Goal: Transaction & Acquisition: Obtain resource

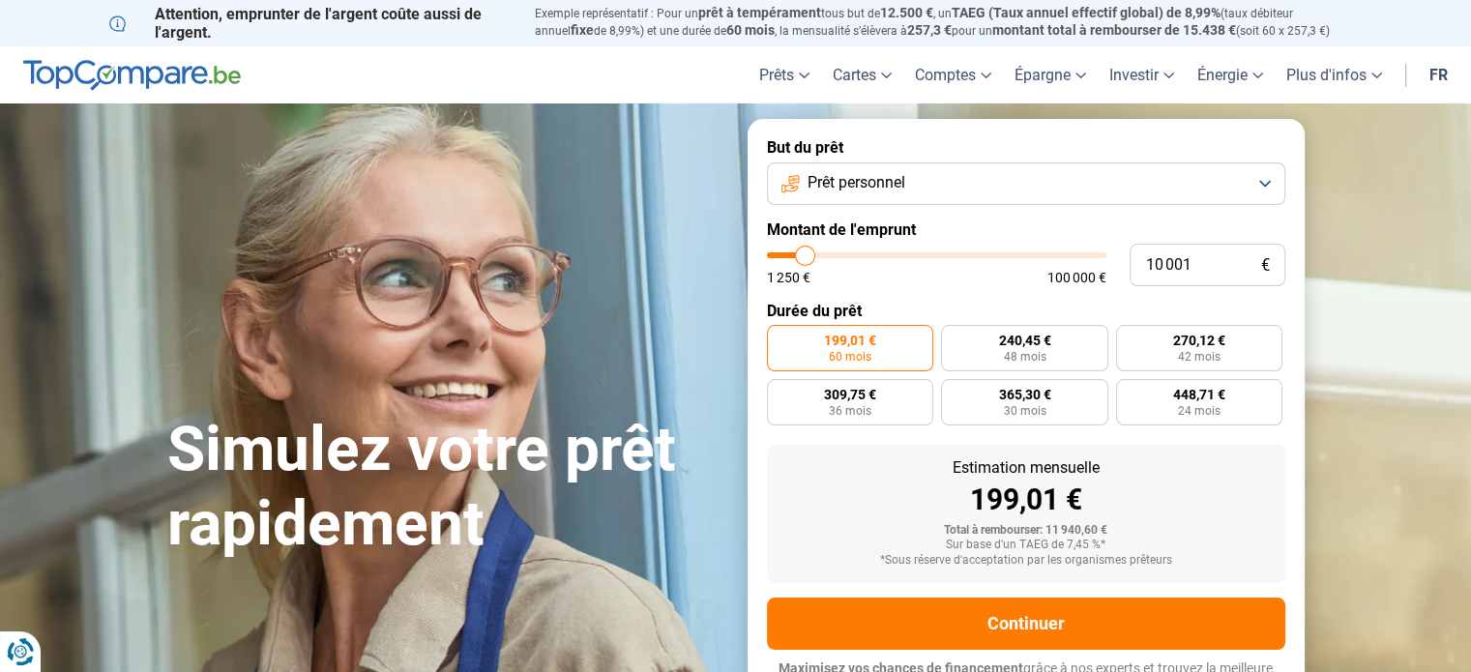
type input "10 500"
type input "10500"
type input "11 750"
type input "11750"
type input "12 750"
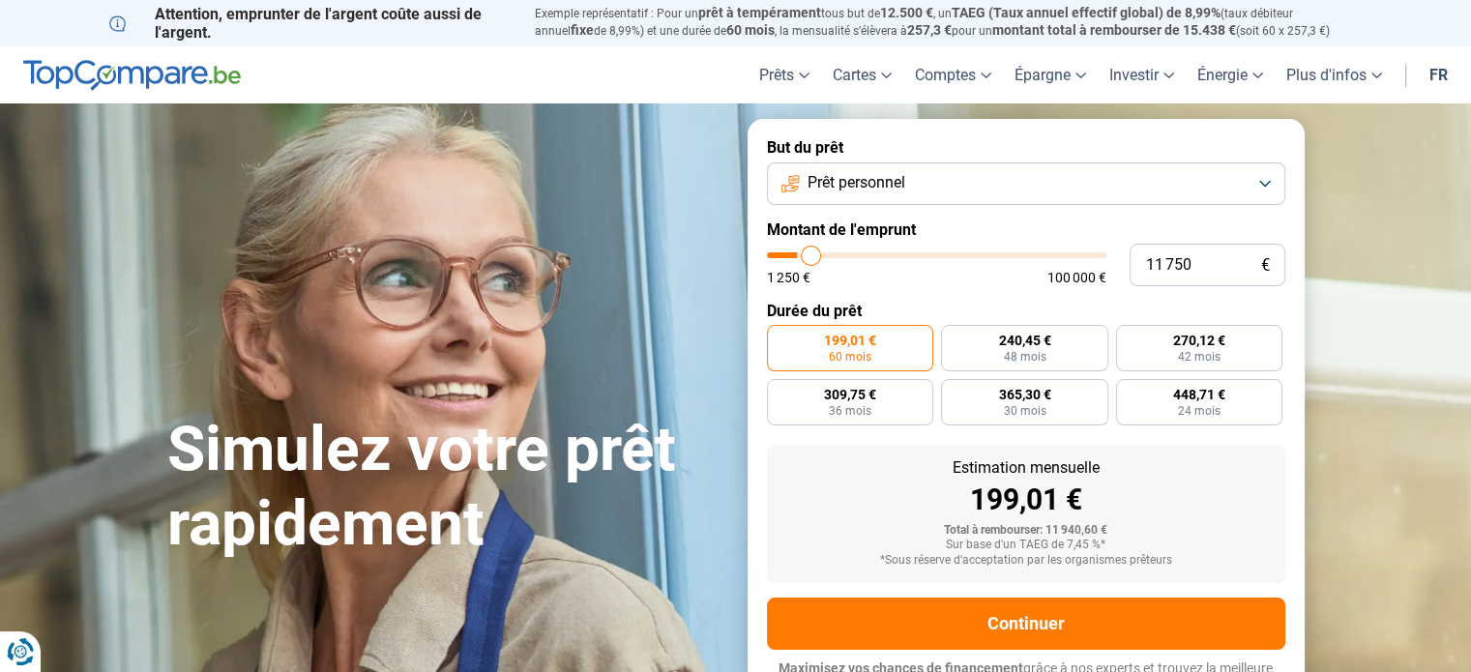
type input "12750"
type input "14 500"
type input "14500"
type input "16 000"
type input "16000"
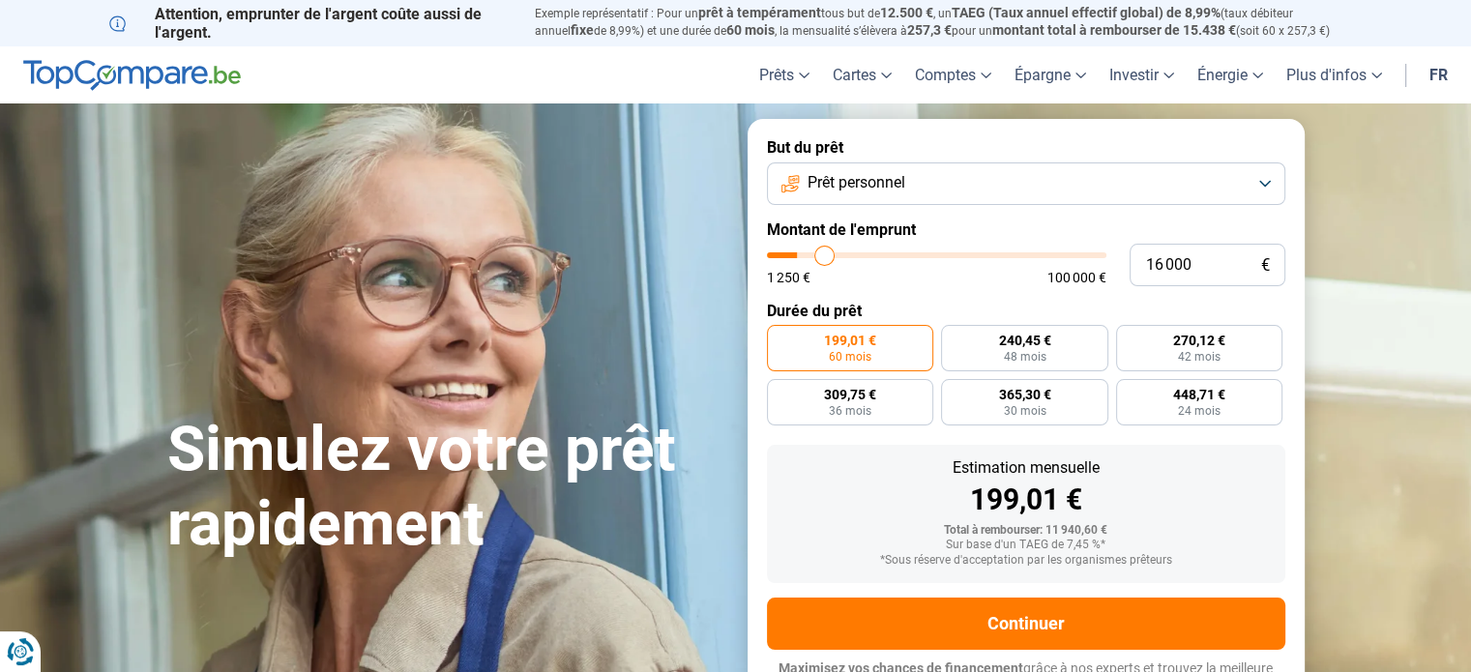
type input "17 250"
type input "17250"
type input "18 500"
type input "18500"
type input "19 250"
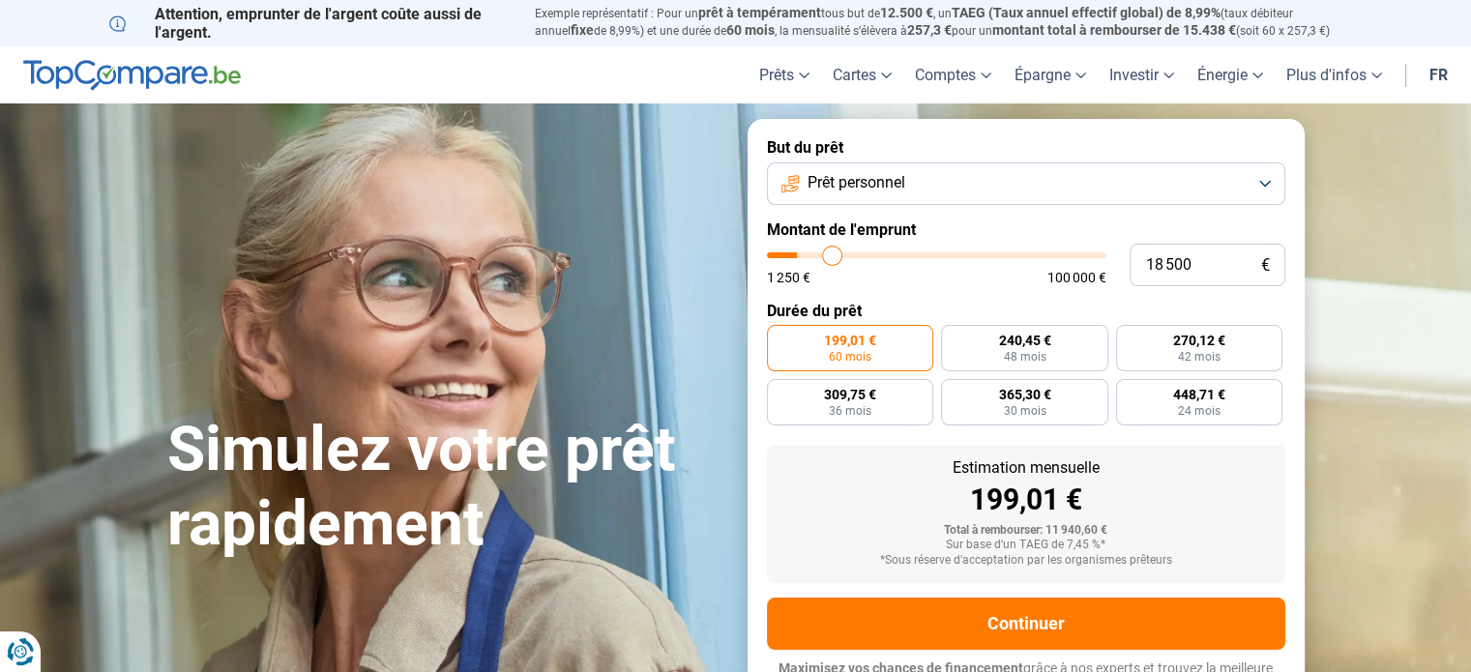
type input "19250"
type input "19 500"
type input "19500"
type input "19 750"
type input "19750"
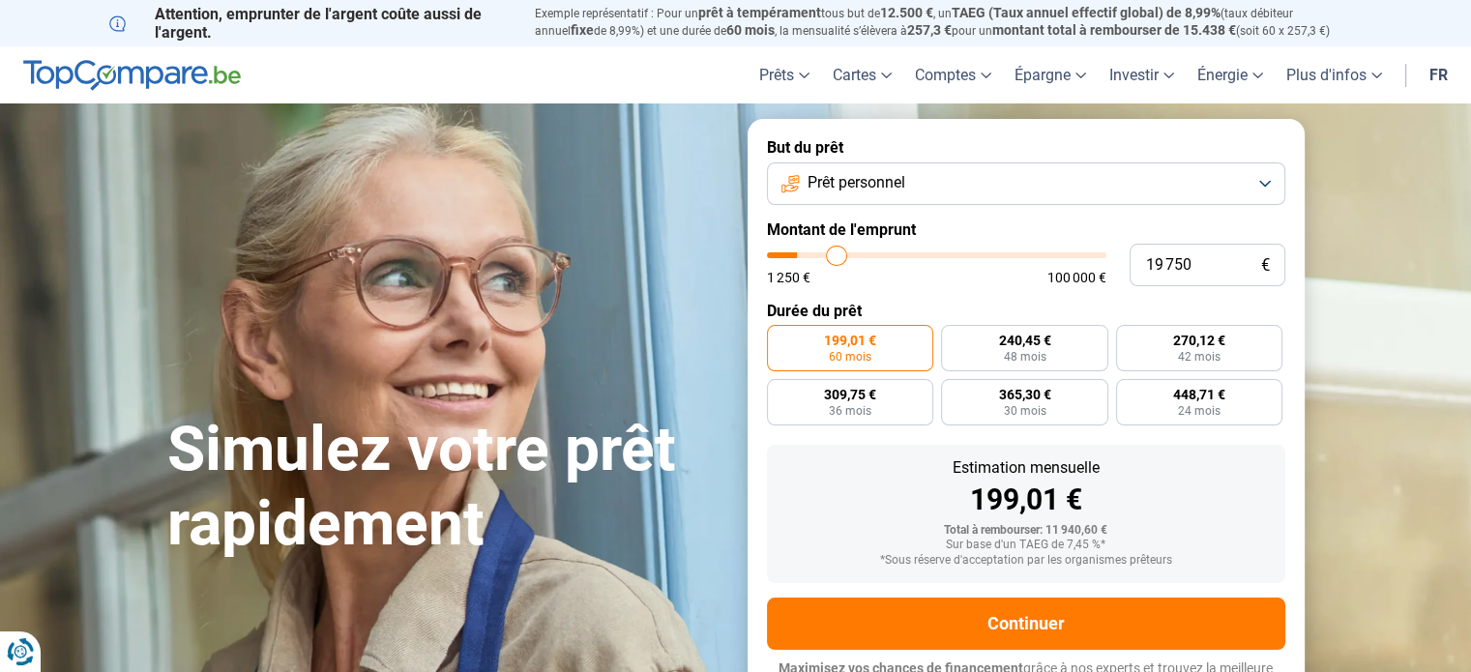
type input "20 000"
type input "20000"
type input "20 500"
type input "20500"
type input "21 000"
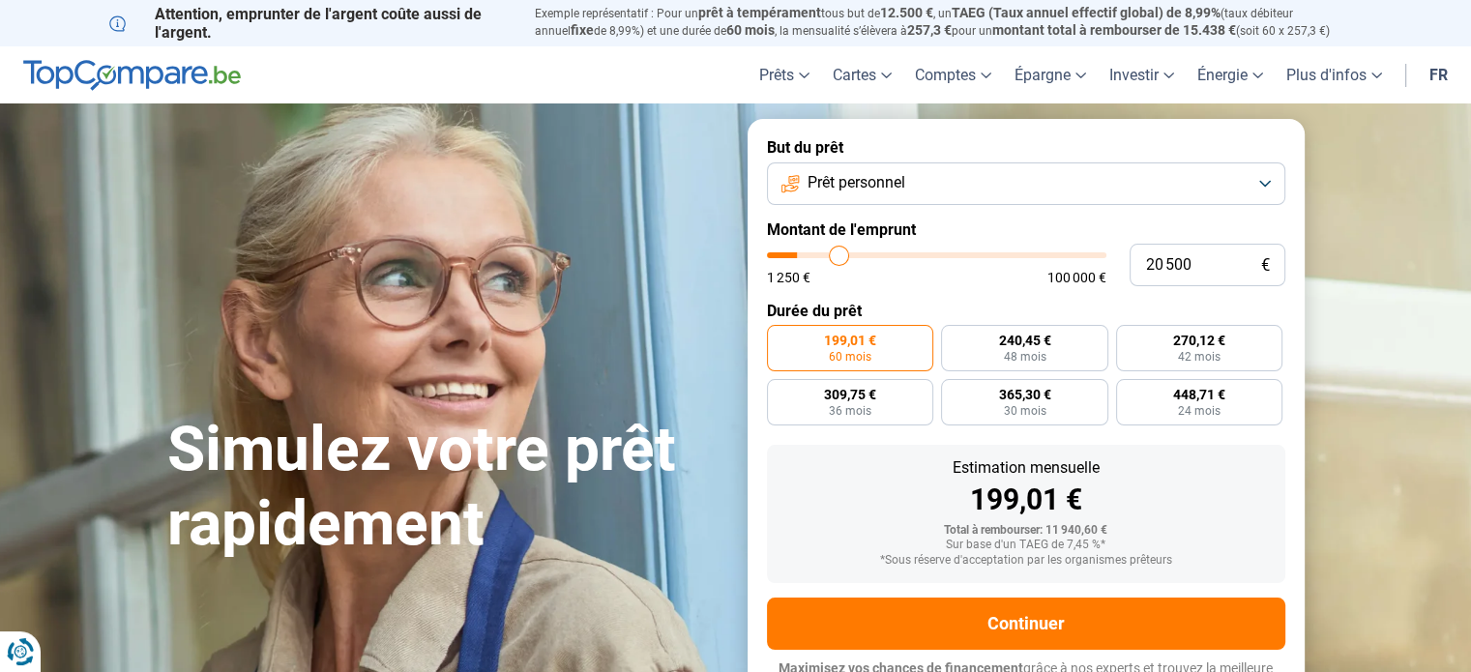
type input "21000"
type input "21 250"
type input "21250"
type input "21 750"
type input "21750"
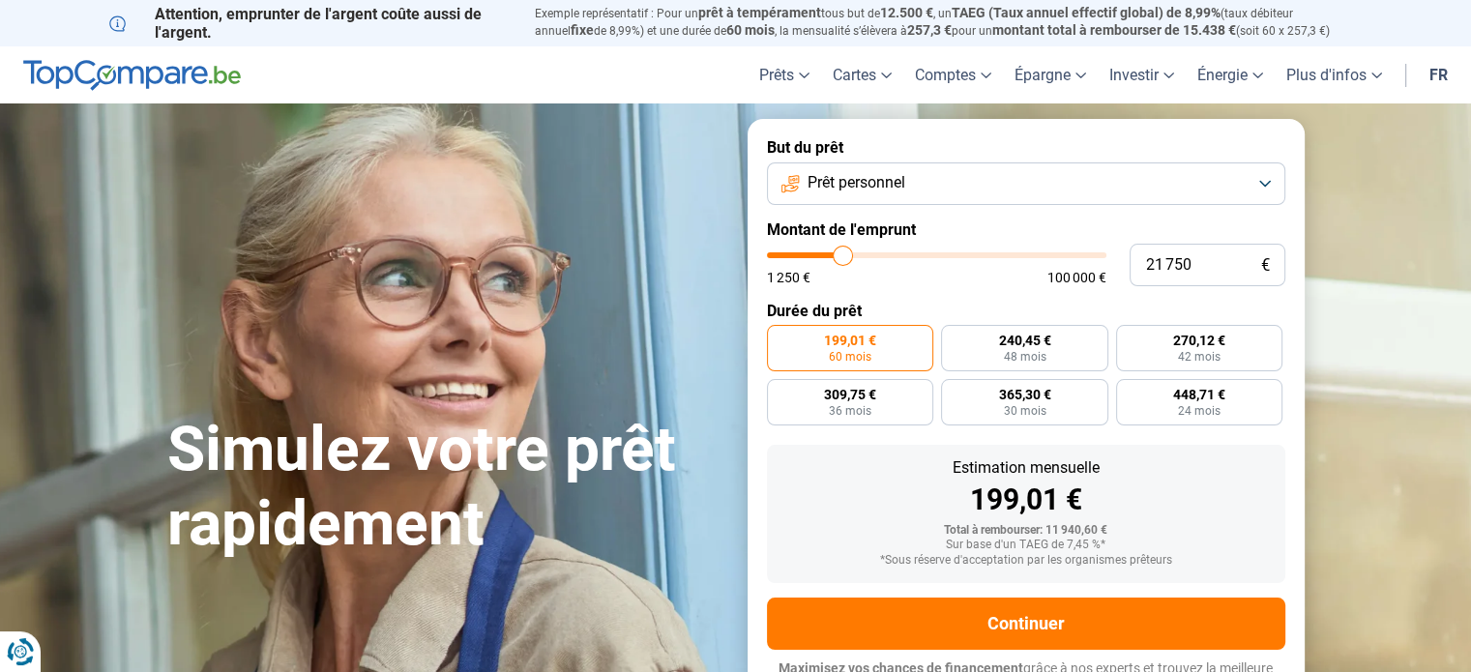
type input "22 250"
type input "22250"
type input "22 500"
type input "22500"
type input "23 000"
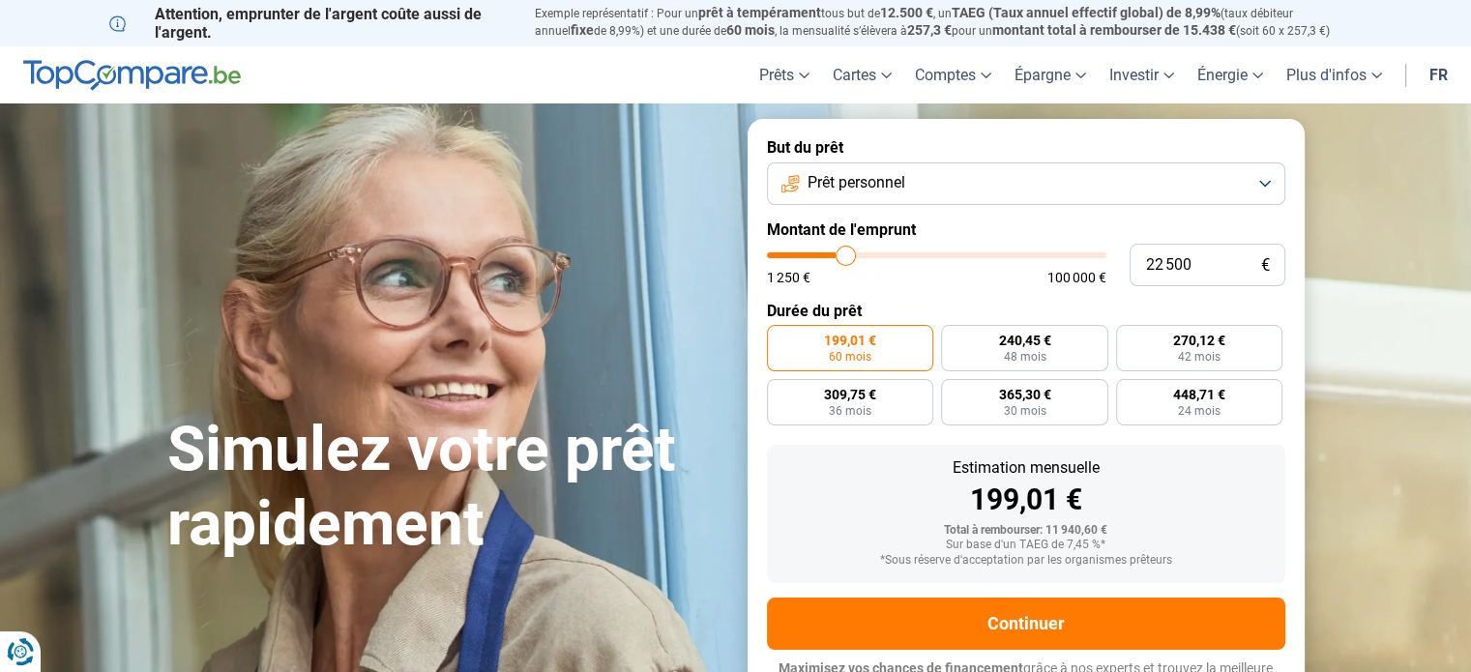
type input "23000"
type input "23 250"
type input "23250"
type input "24 250"
type input "24250"
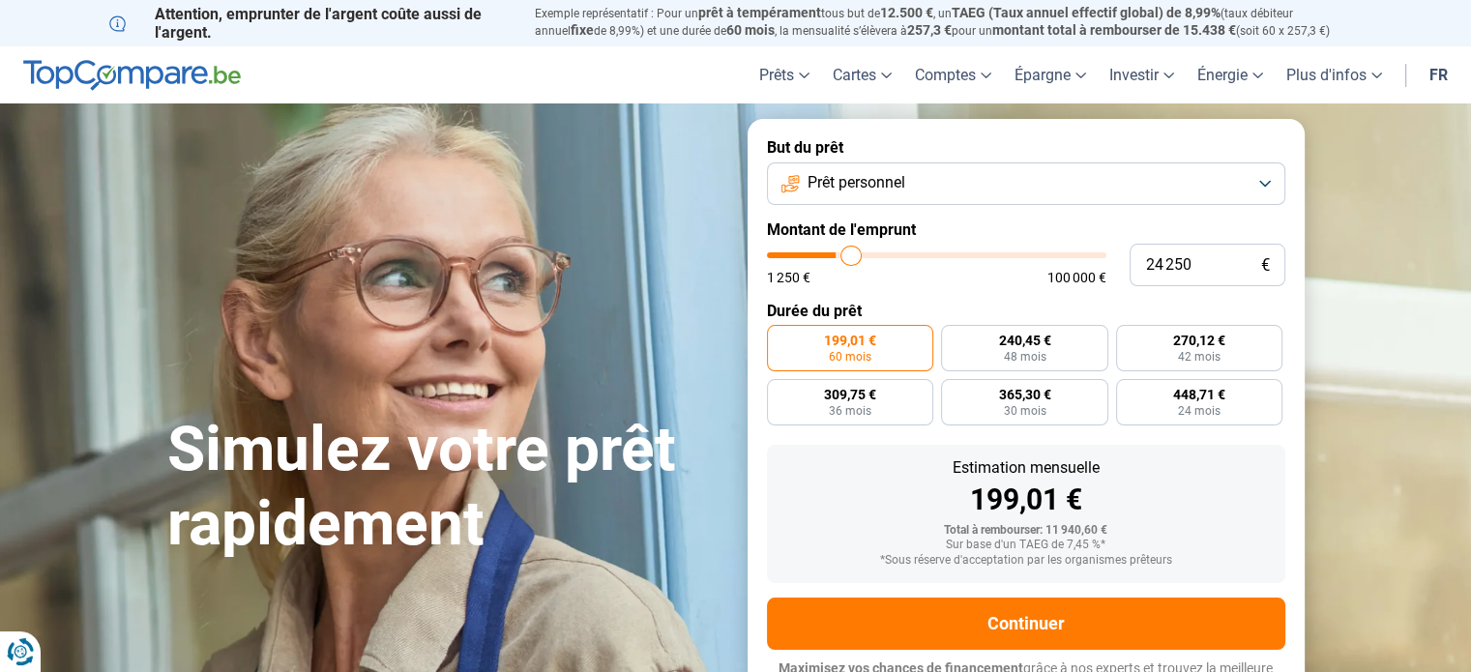
type input "25 000"
type input "25000"
type input "25 750"
type input "25750"
type input "27 750"
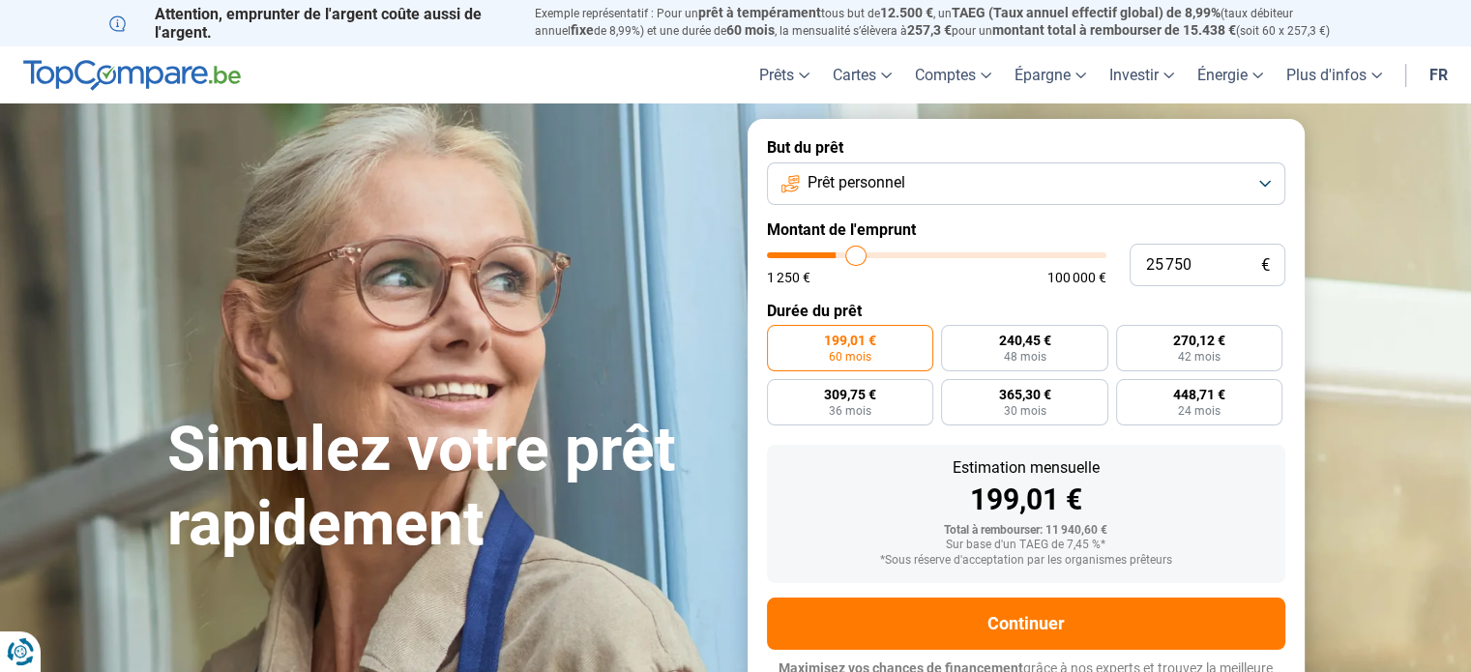
type input "27750"
type input "28 250"
type input "28250"
type input "29 250"
type input "29250"
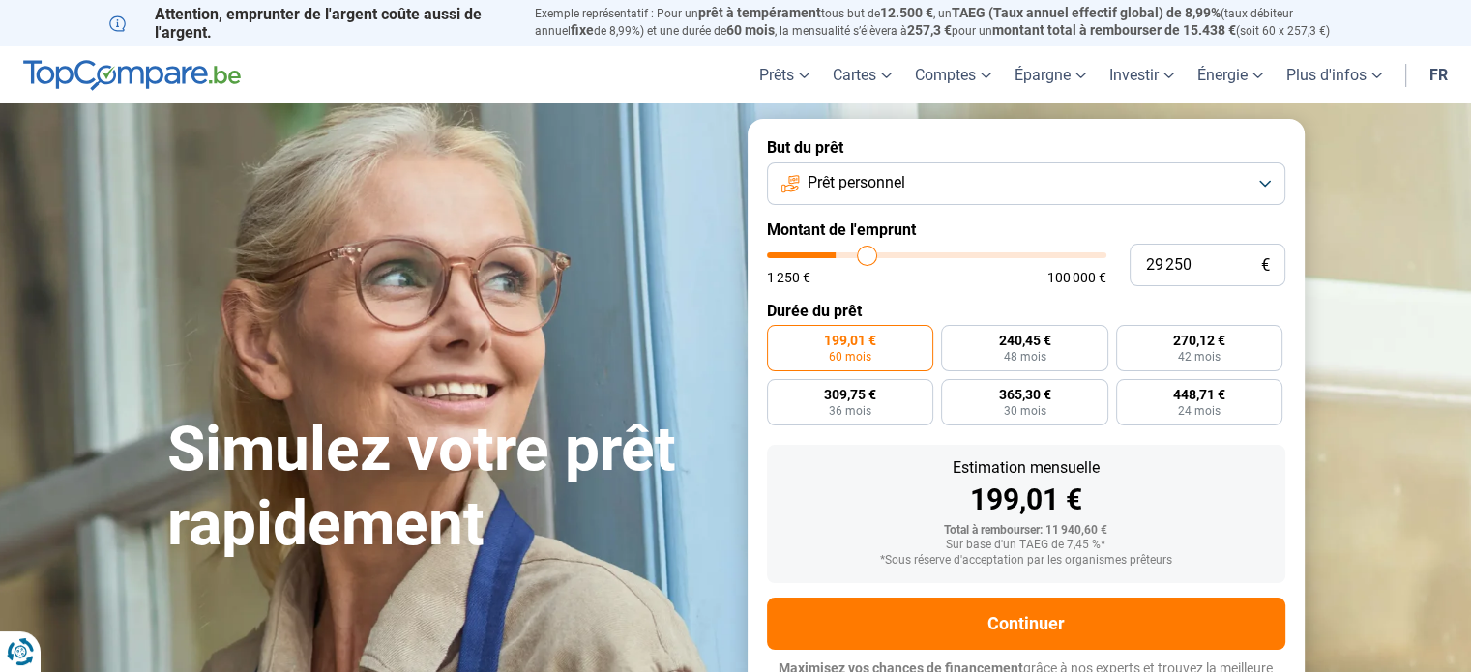
type input "29 750"
type input "29750"
type input "29 000"
type input "29000"
type input "28 500"
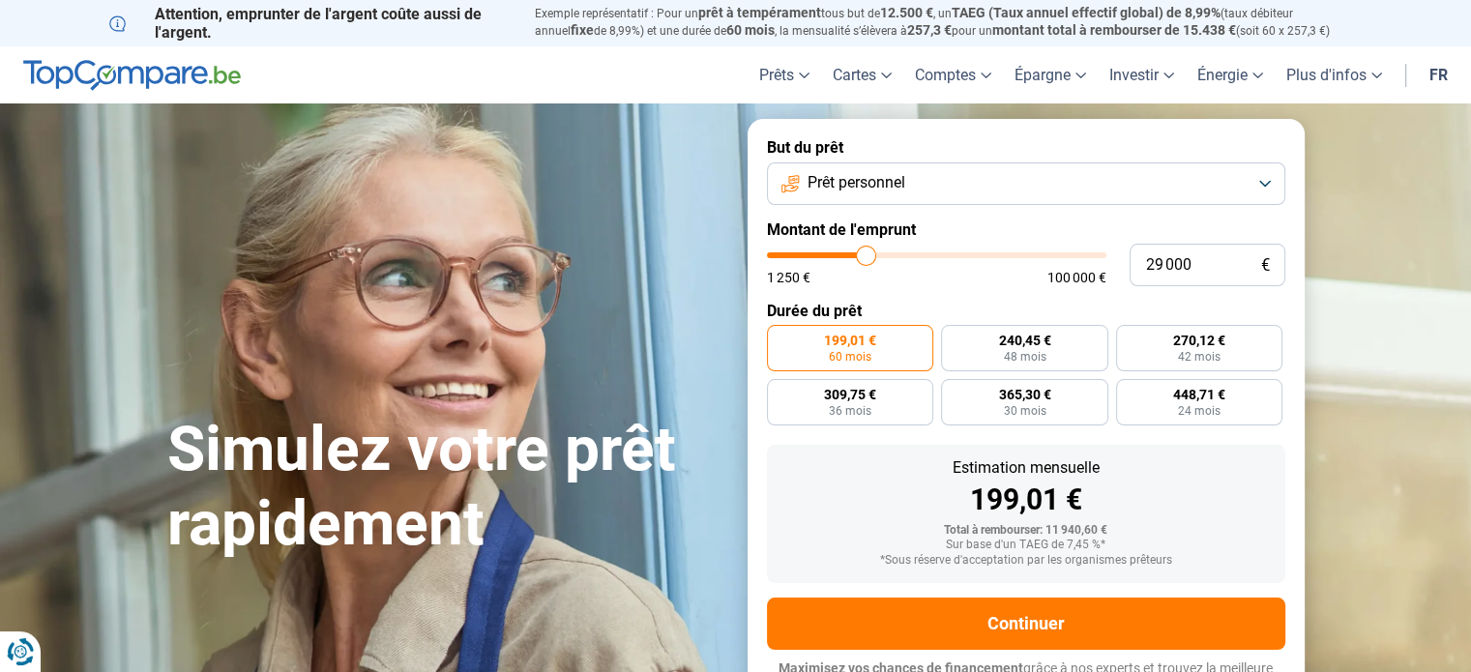
type input "28500"
type input "28 250"
type input "28250"
type input "27 750"
type input "27750"
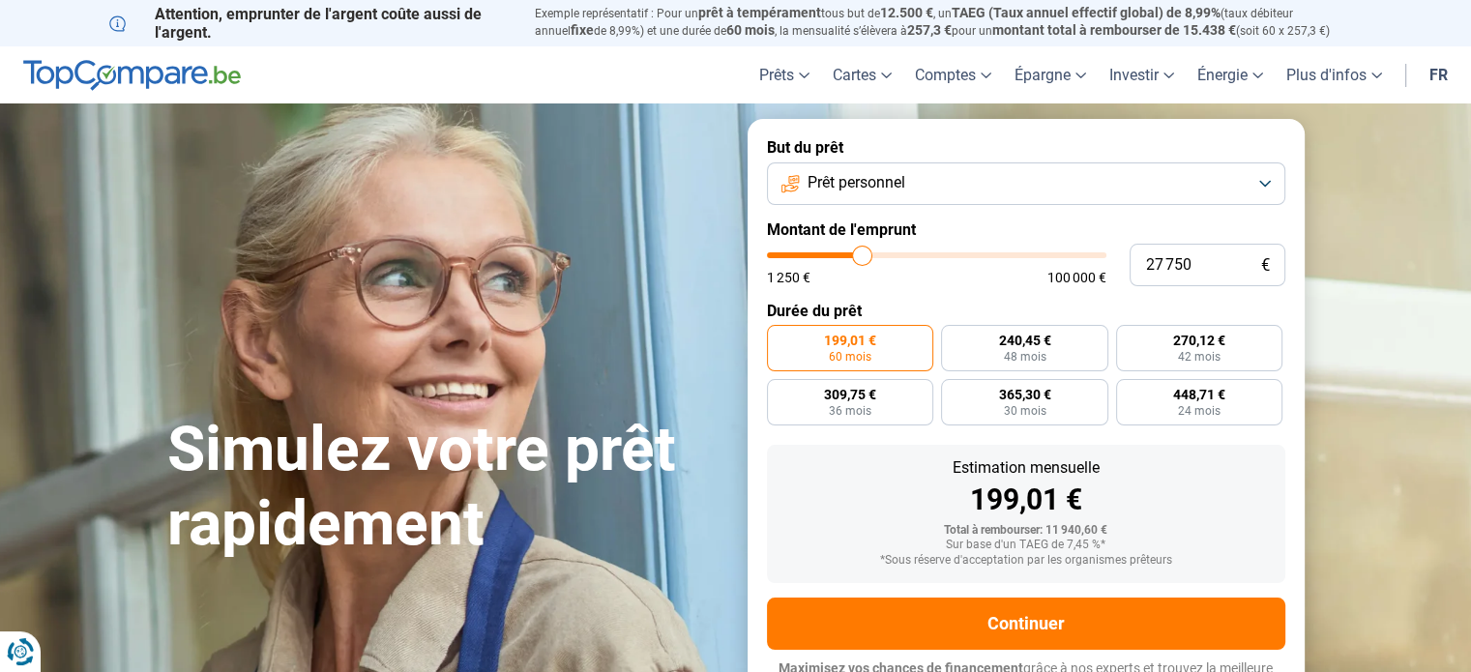
type input "27 250"
type input "27250"
type input "26 500"
type input "26500"
type input "26 000"
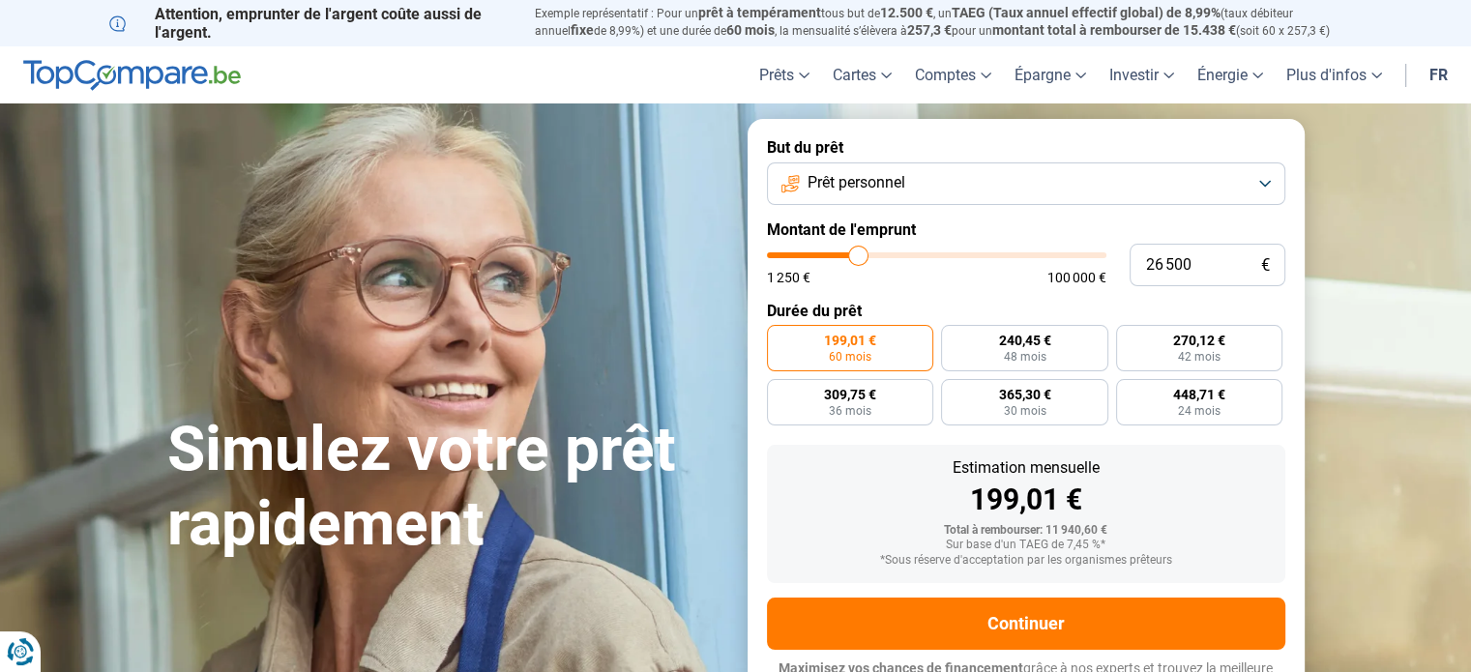
type input "26000"
type input "25 250"
type input "25250"
type input "25 000"
type input "25000"
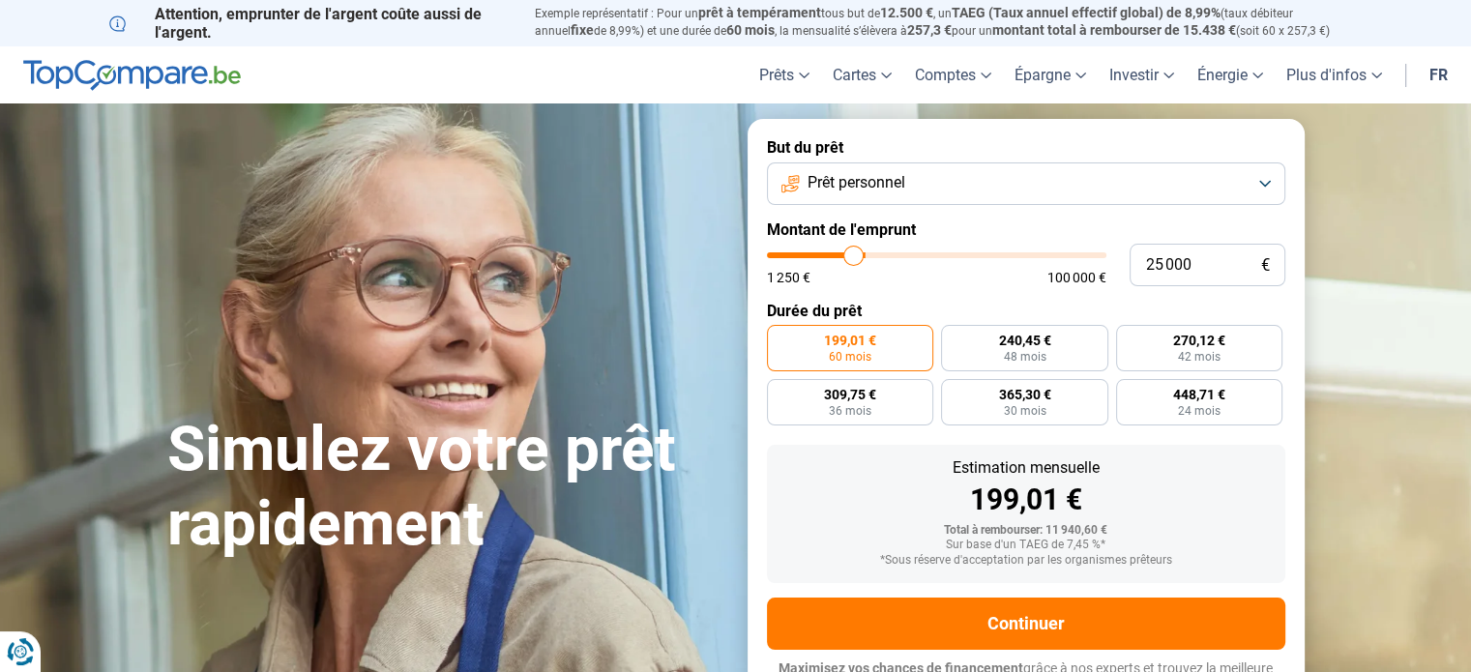
type input "24 750"
type input "24750"
type input "24 000"
type input "24000"
type input "23 750"
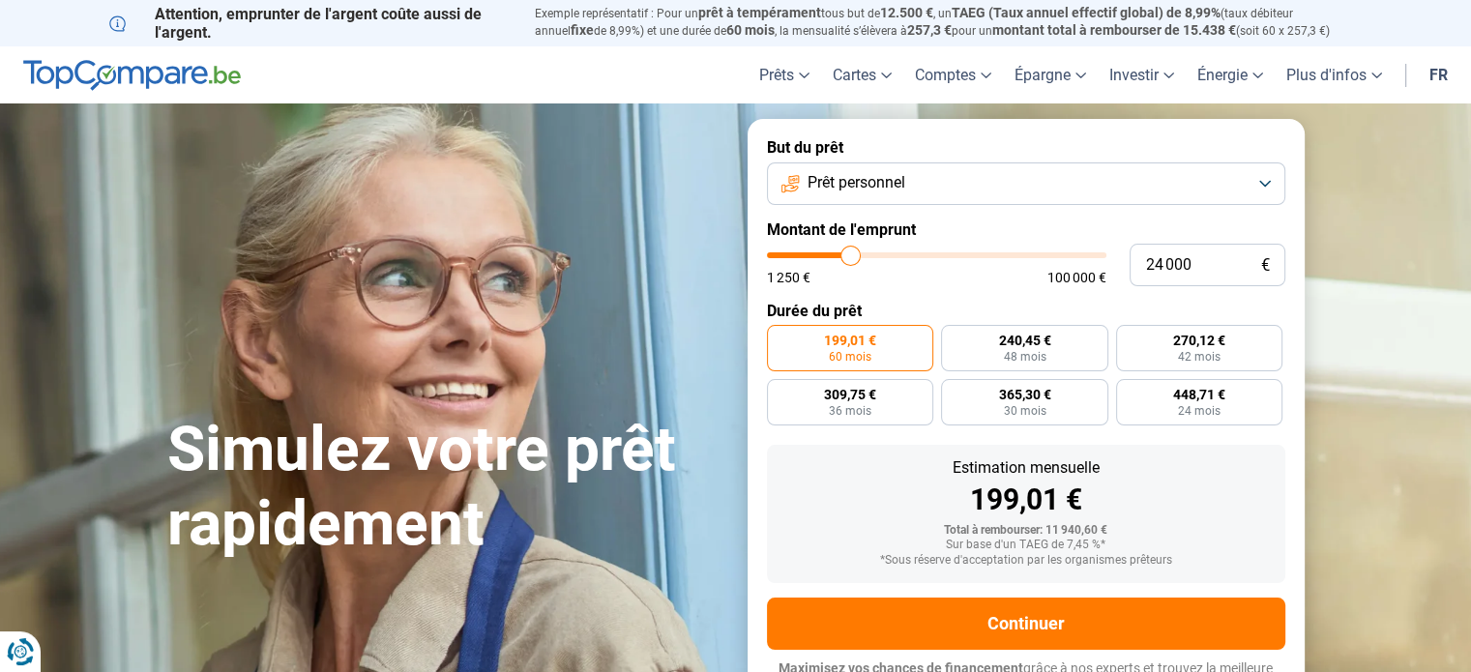
type input "23750"
type input "23 000"
type input "23000"
type input "22 750"
type input "22750"
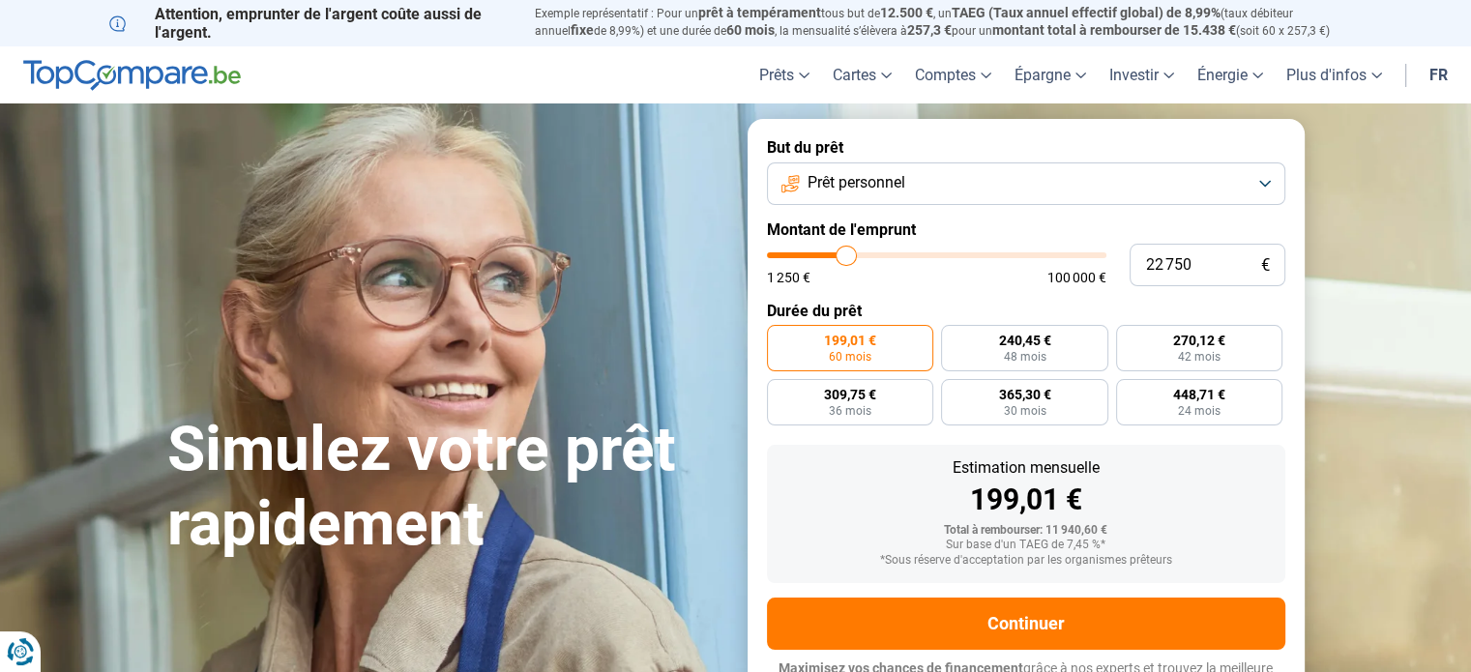
type input "22 500"
type input "22500"
type input "21 500"
type input "21500"
type input "21 250"
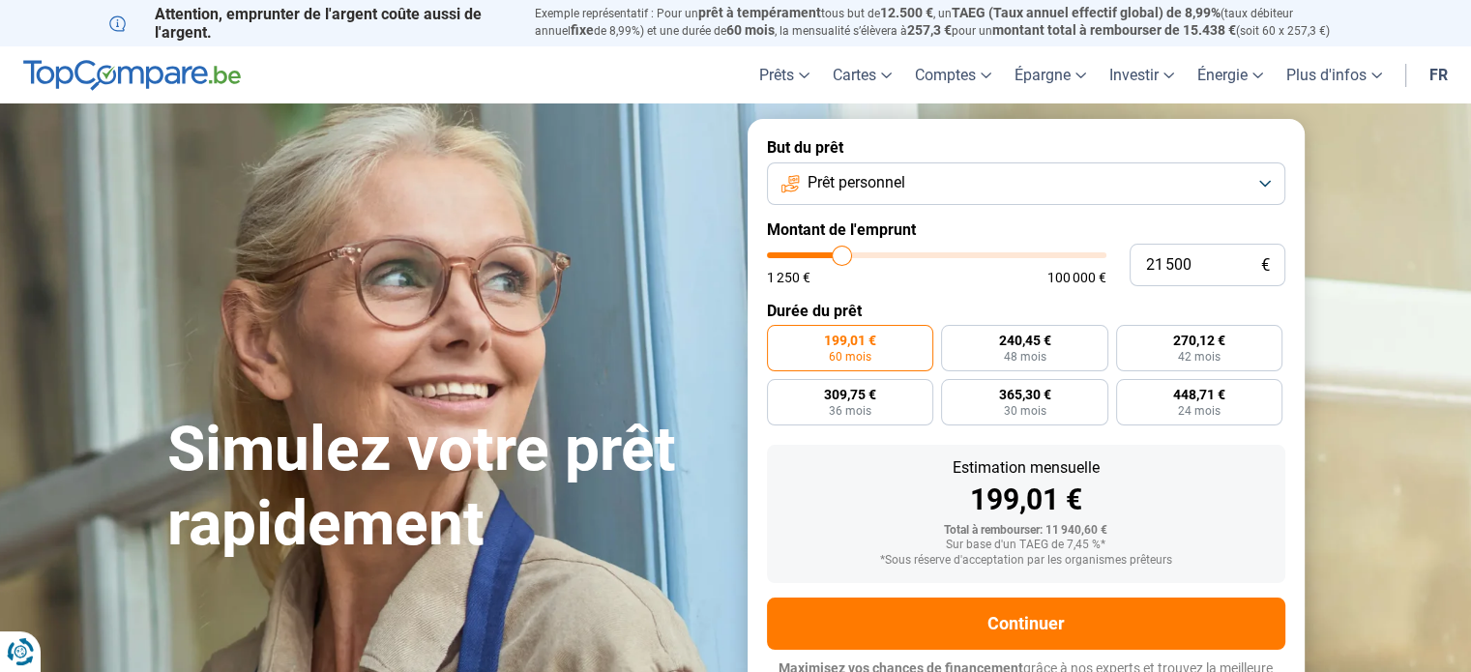
type input "21250"
type input "20 000"
type input "20000"
type input "18 750"
type input "18750"
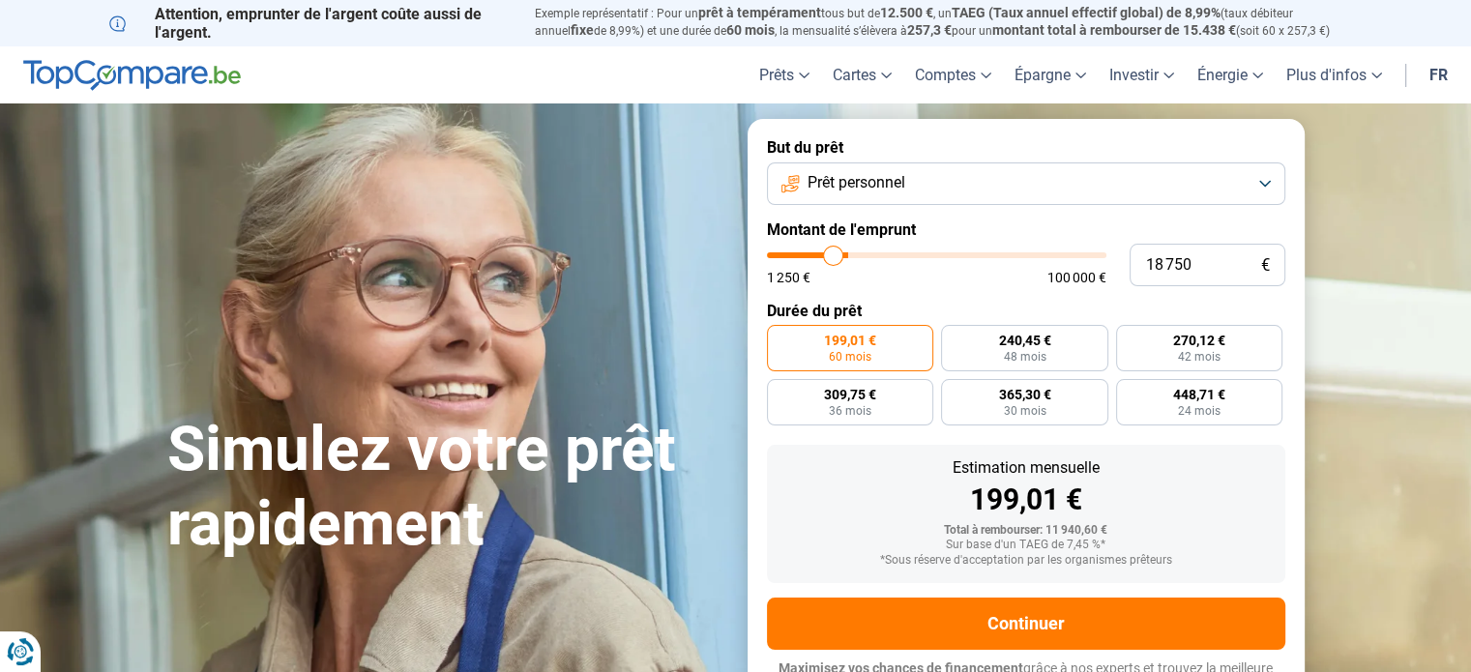
type input "17 750"
type input "17750"
type input "16 750"
type input "16750"
type input "15 750"
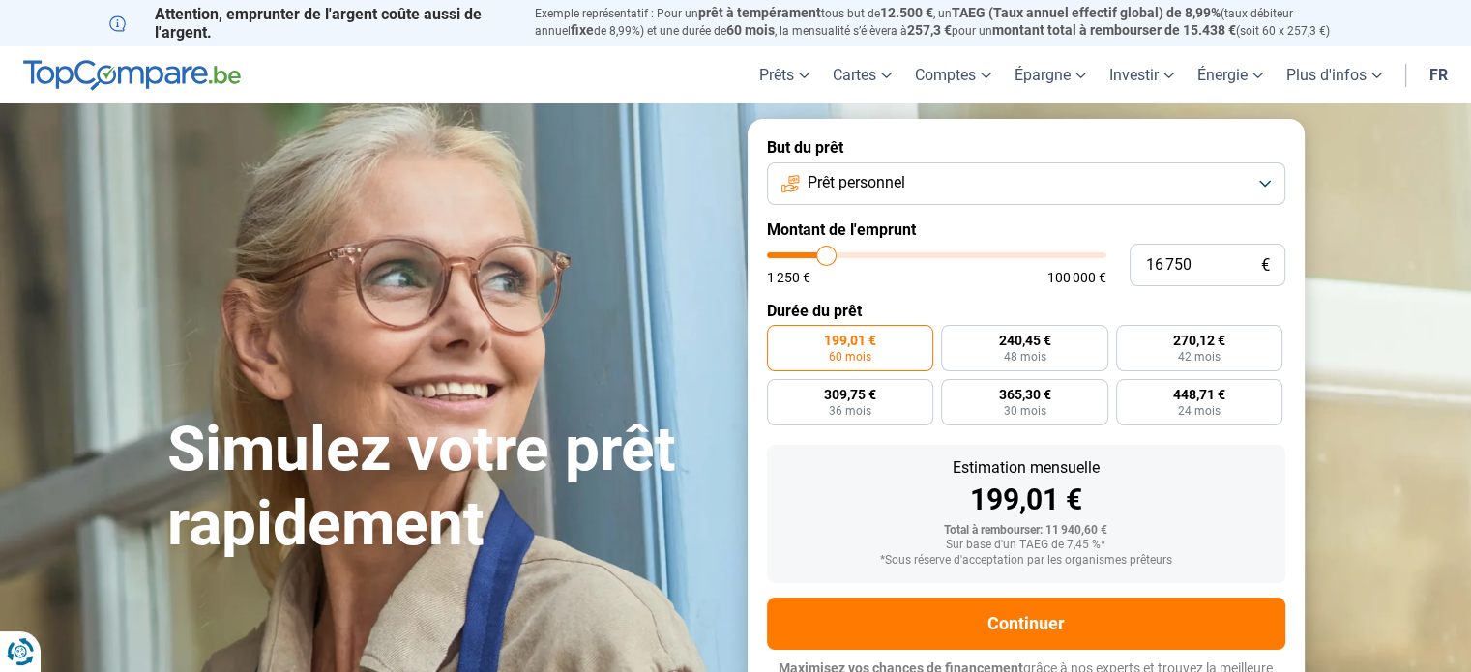
type input "15750"
type input "15 000"
type input "15000"
type input "14 500"
type input "14500"
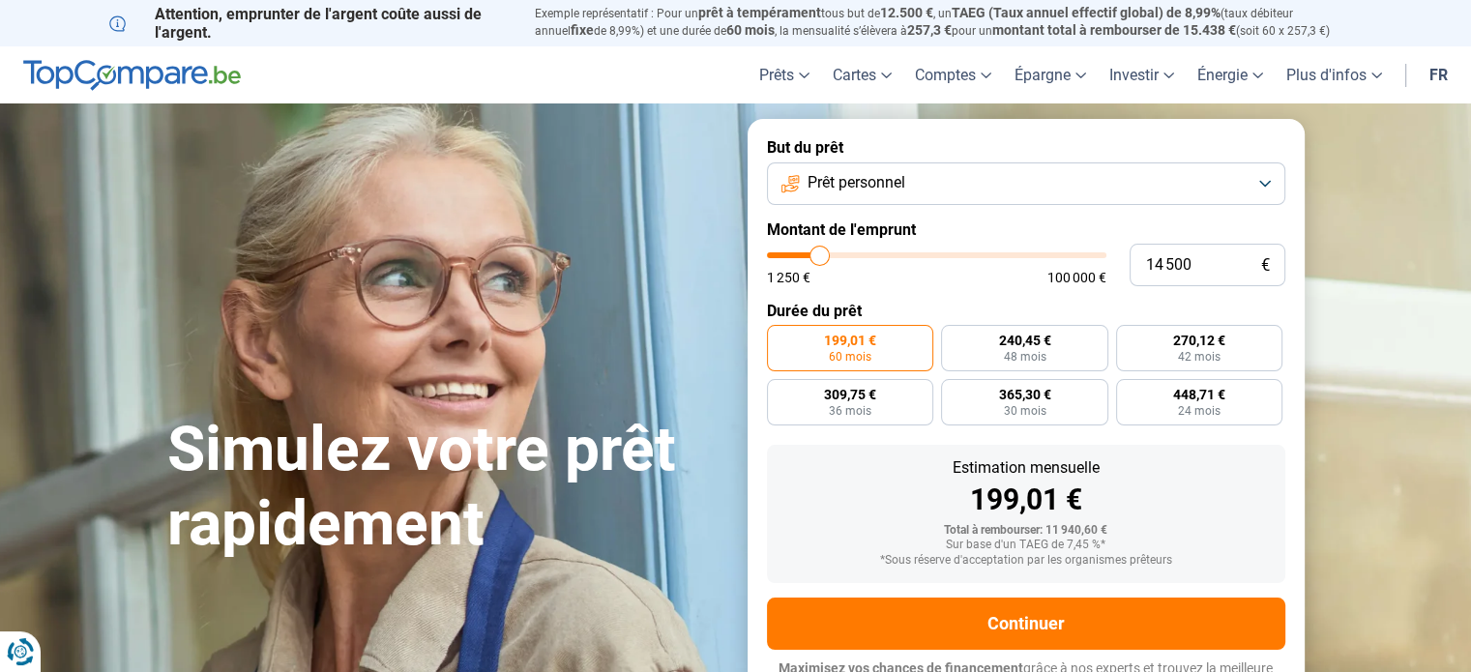
type input "14 000"
type input "14000"
type input "13 750"
type input "13750"
type input "13 000"
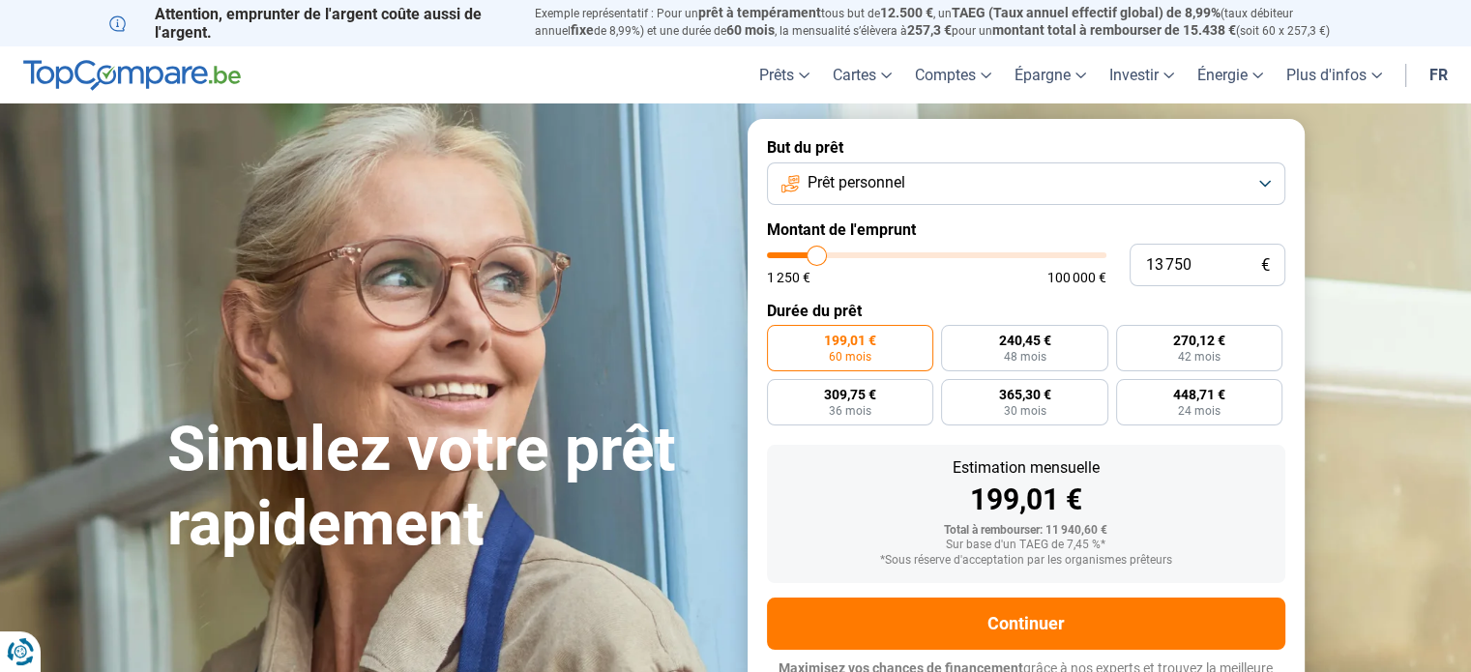
type input "13000"
type input "12 500"
type input "12500"
type input "12 000"
type input "12000"
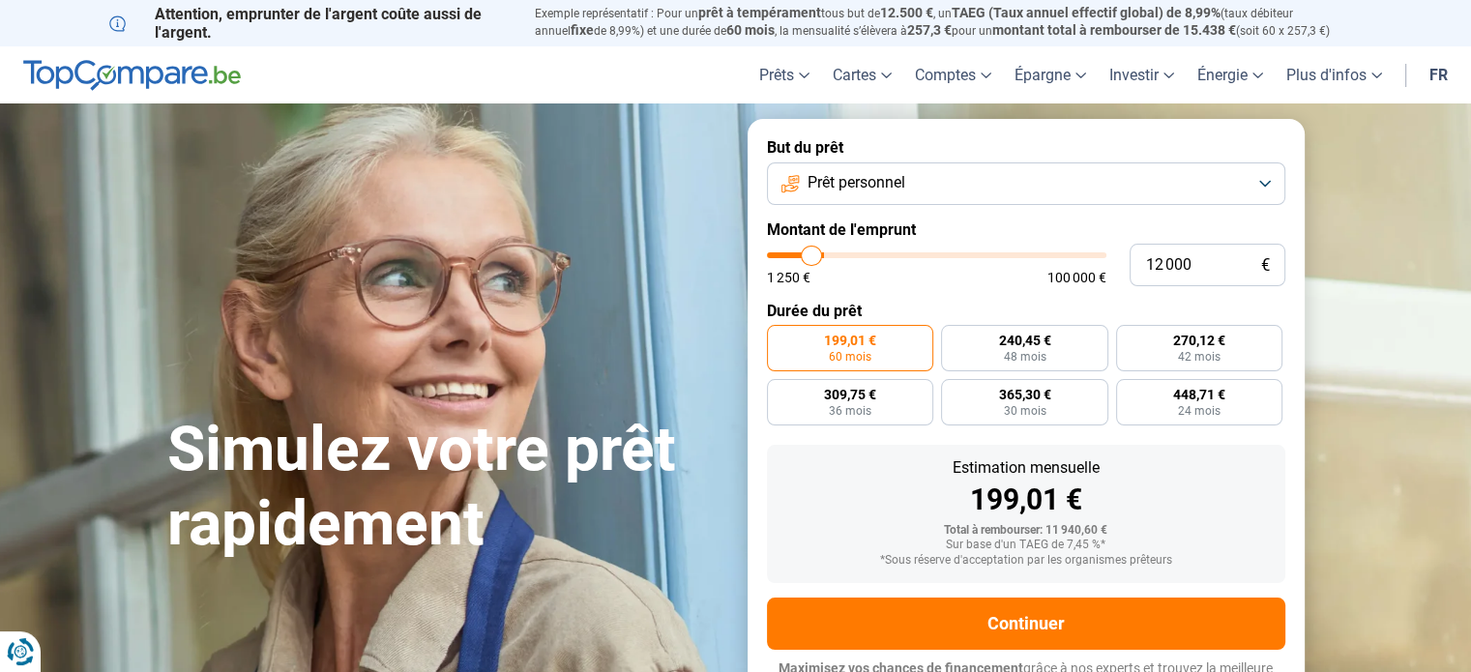
type input "11 750"
type input "11750"
type input "11 500"
type input "11500"
type input "11 000"
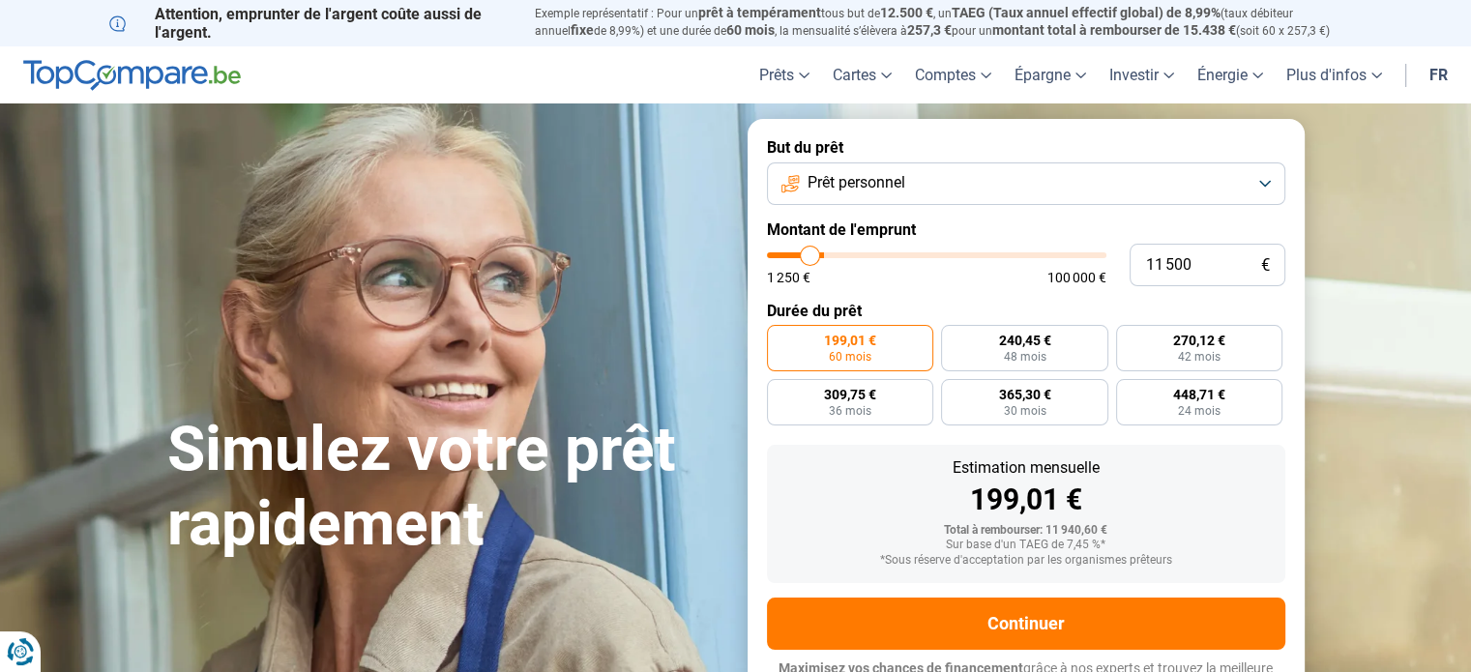
type input "11000"
type input "10 750"
type input "10750"
type input "10 250"
type input "10250"
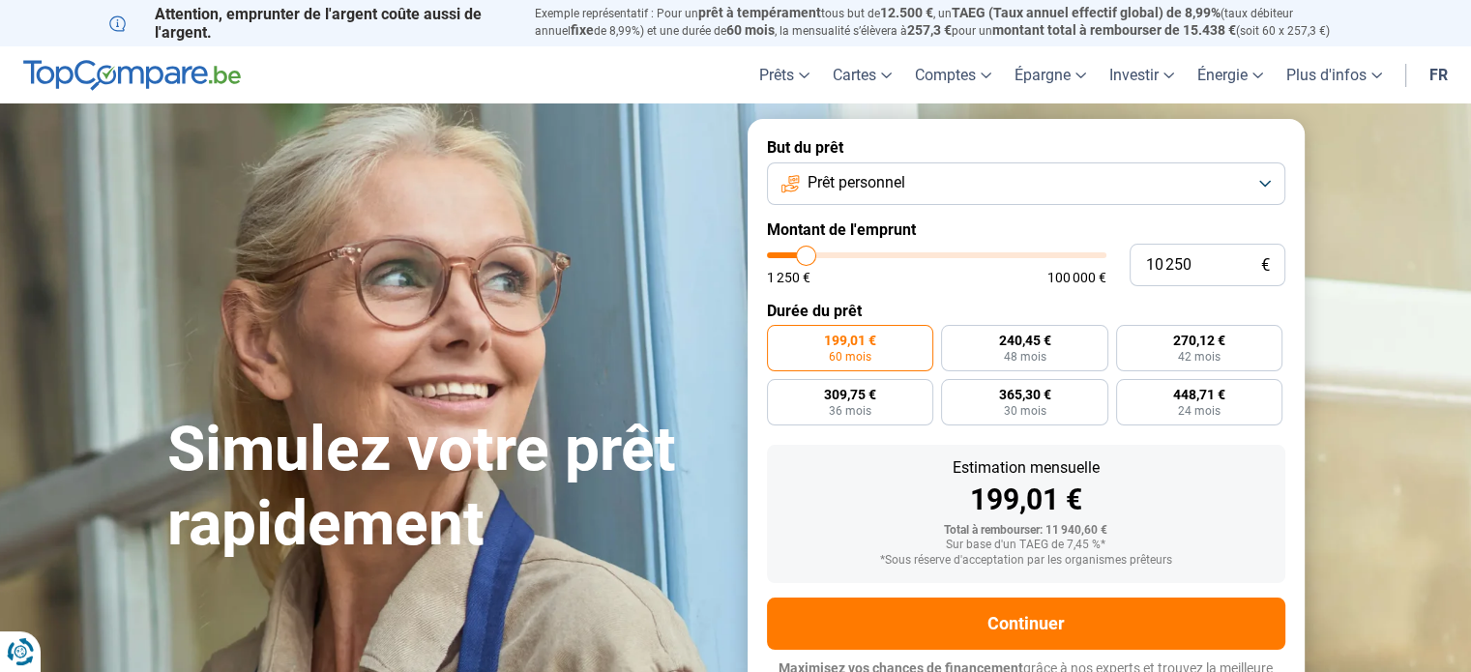
type input "9 250"
type input "9250"
type input "8 250"
type input "8250"
type input "7 750"
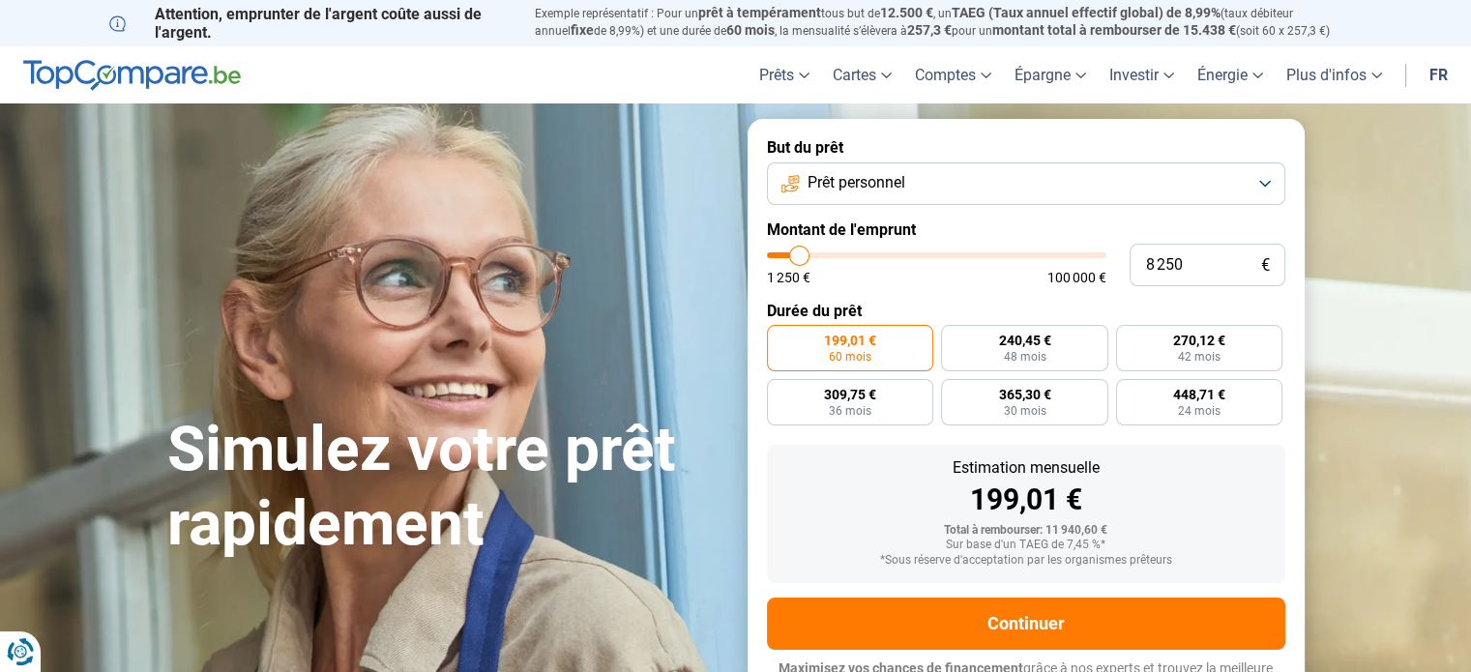
type input "7750"
type input "7 000"
type input "7000"
type input "6 750"
type input "6750"
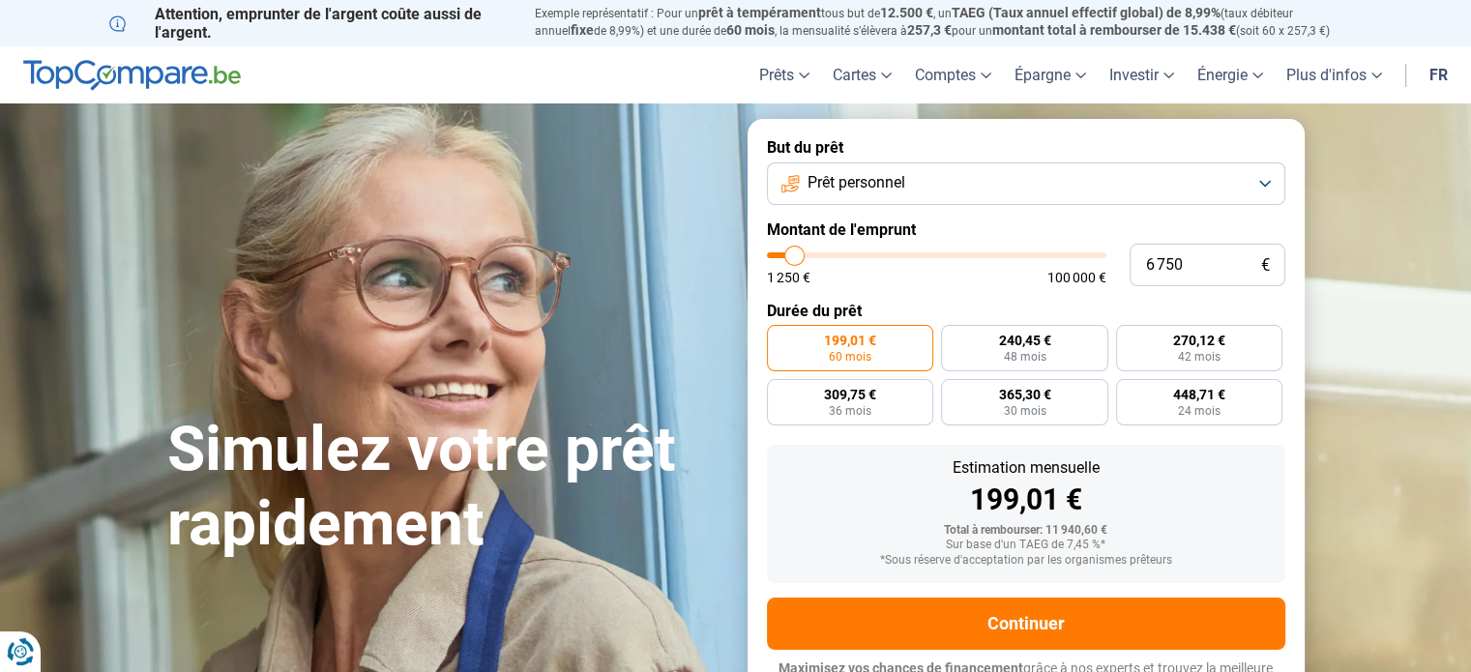
type input "6 500"
drag, startPoint x: 807, startPoint y: 255, endPoint x: 794, endPoint y: 268, distance: 17.8
type input "6500"
click at [794, 258] on input "range" at bounding box center [936, 255] width 339 height 6
radio input "true"
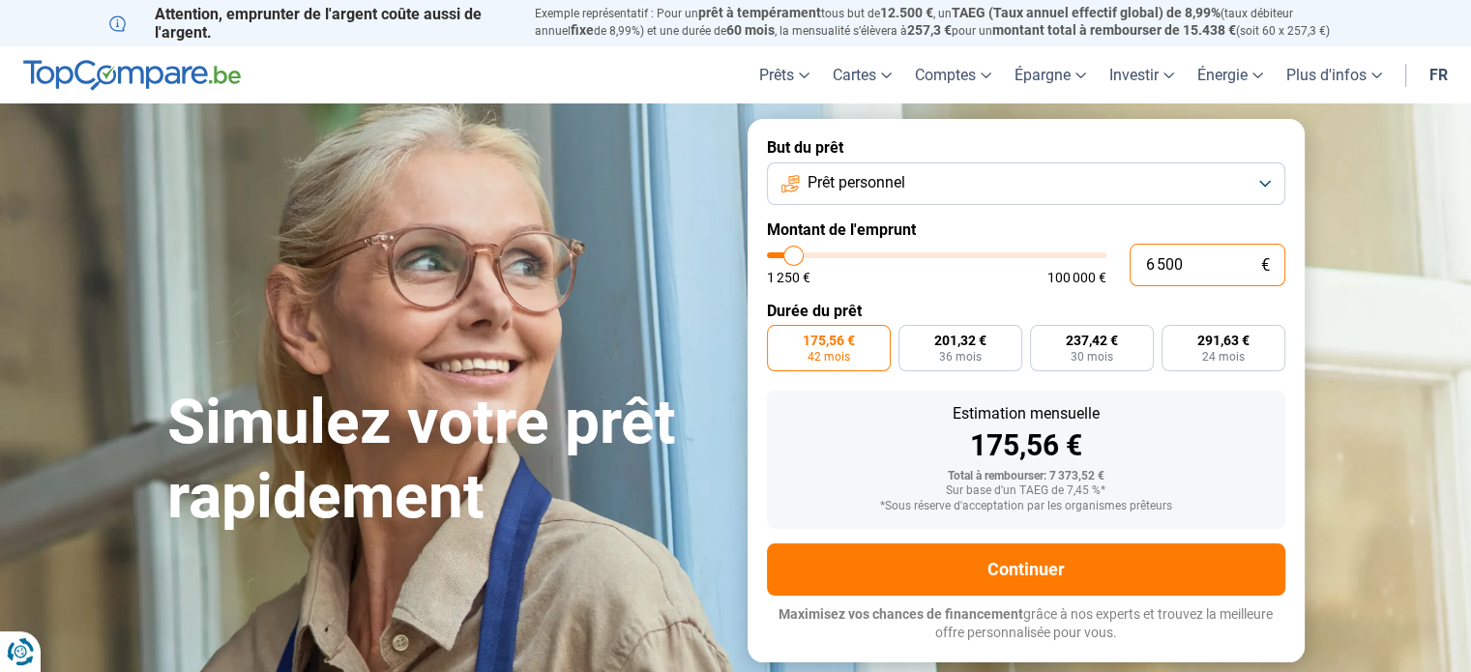
click at [1161, 262] on input "6 500" at bounding box center [1208, 265] width 156 height 43
type input "3"
type input "1250"
type input "30"
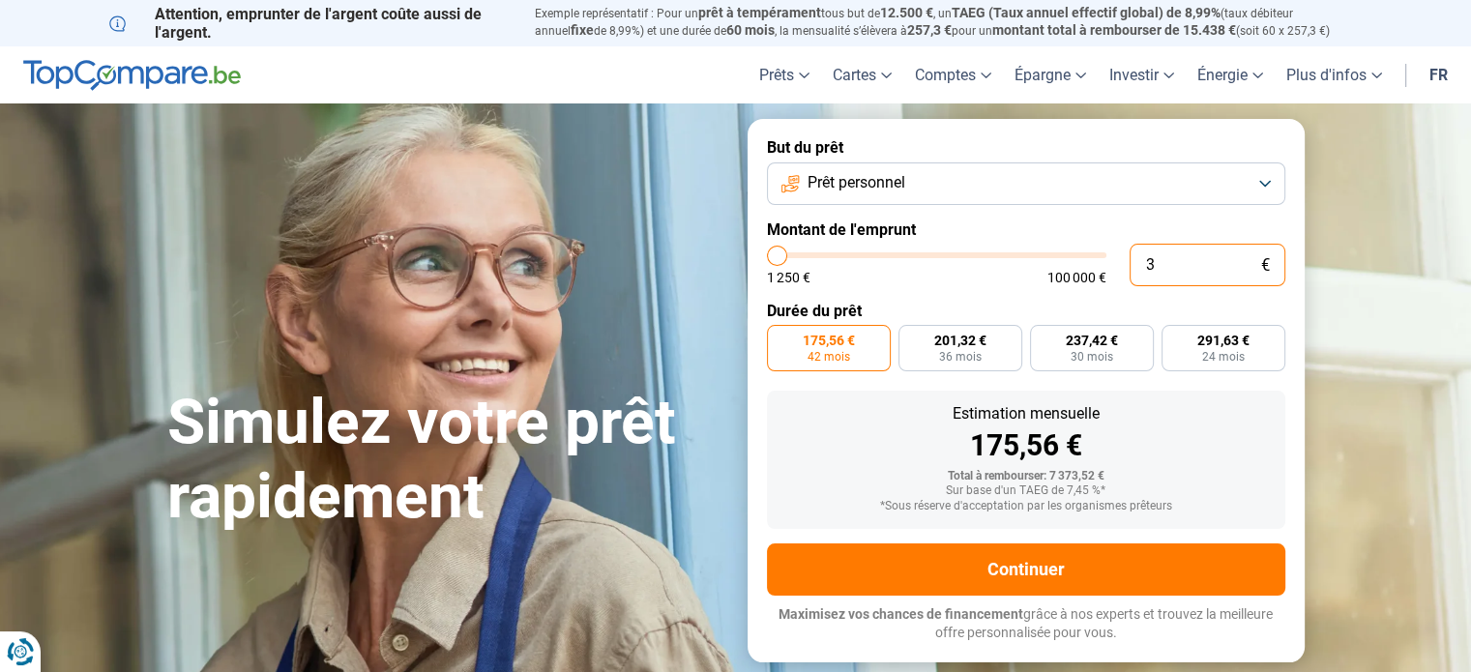
type input "1250"
type input "300"
type input "1250"
type input "3 000"
type input "3000"
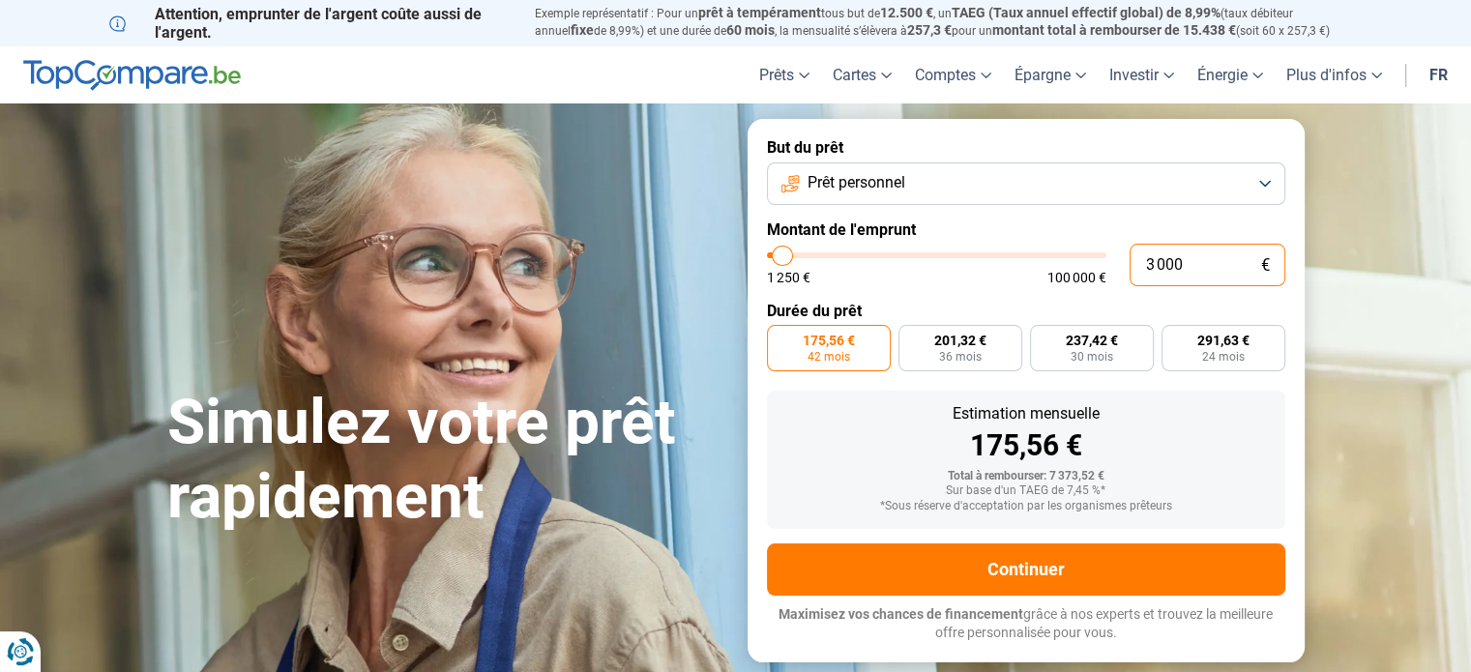
radio input "true"
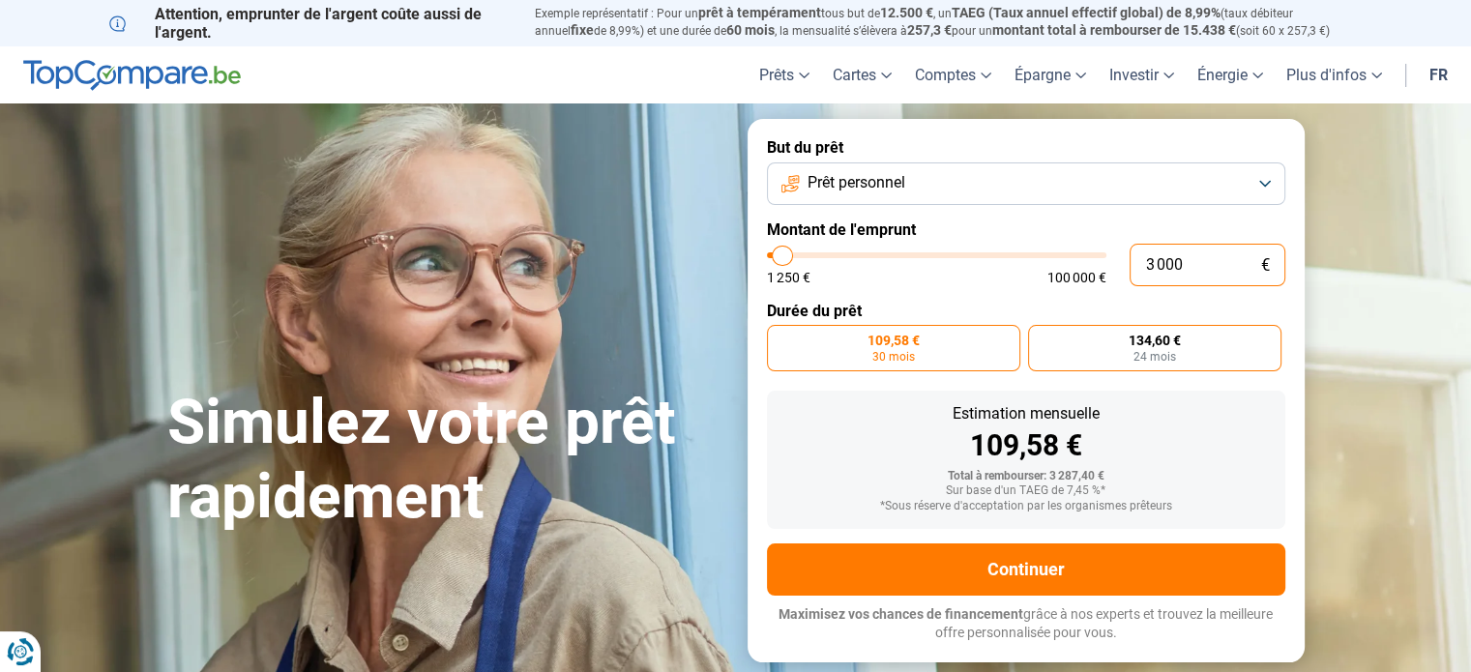
type input "3 000"
click at [1147, 351] on span "24 mois" at bounding box center [1154, 357] width 43 height 12
click at [1041, 337] on input "134,60 € 24 mois" at bounding box center [1034, 331] width 13 height 13
radio input "true"
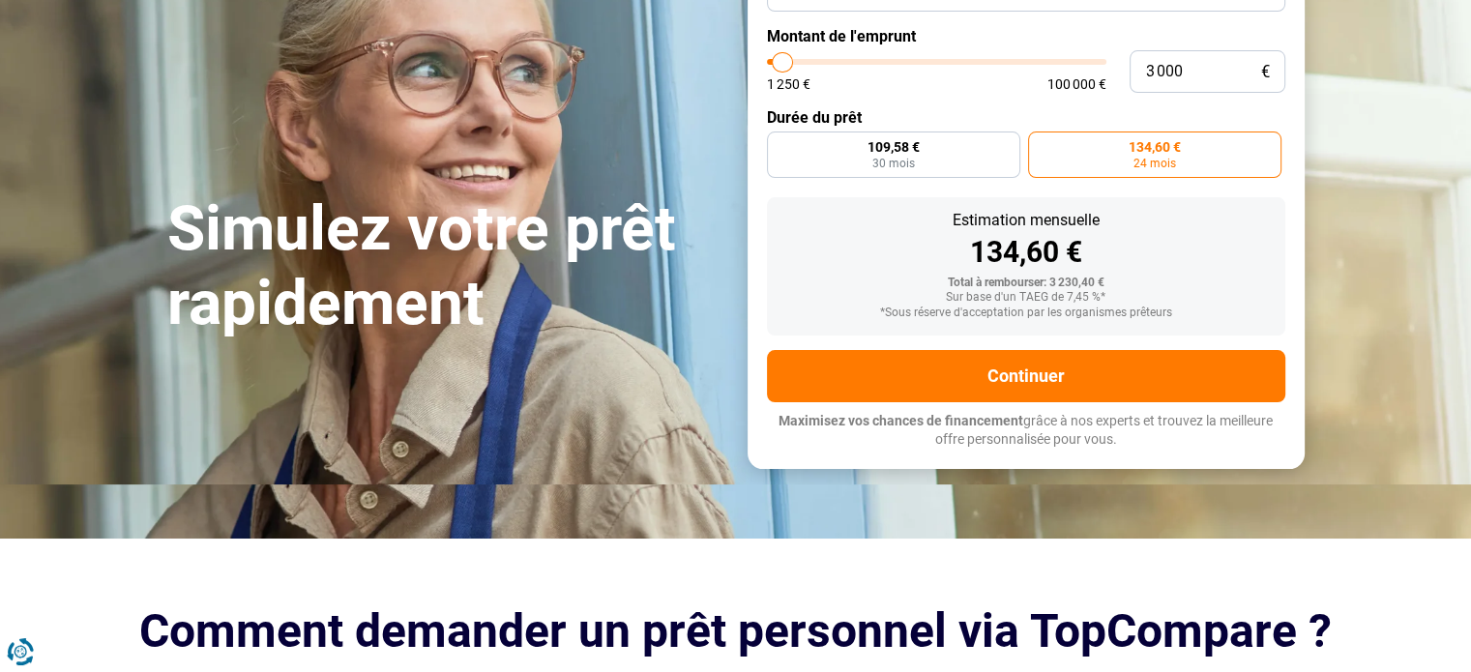
scroll to position [97, 0]
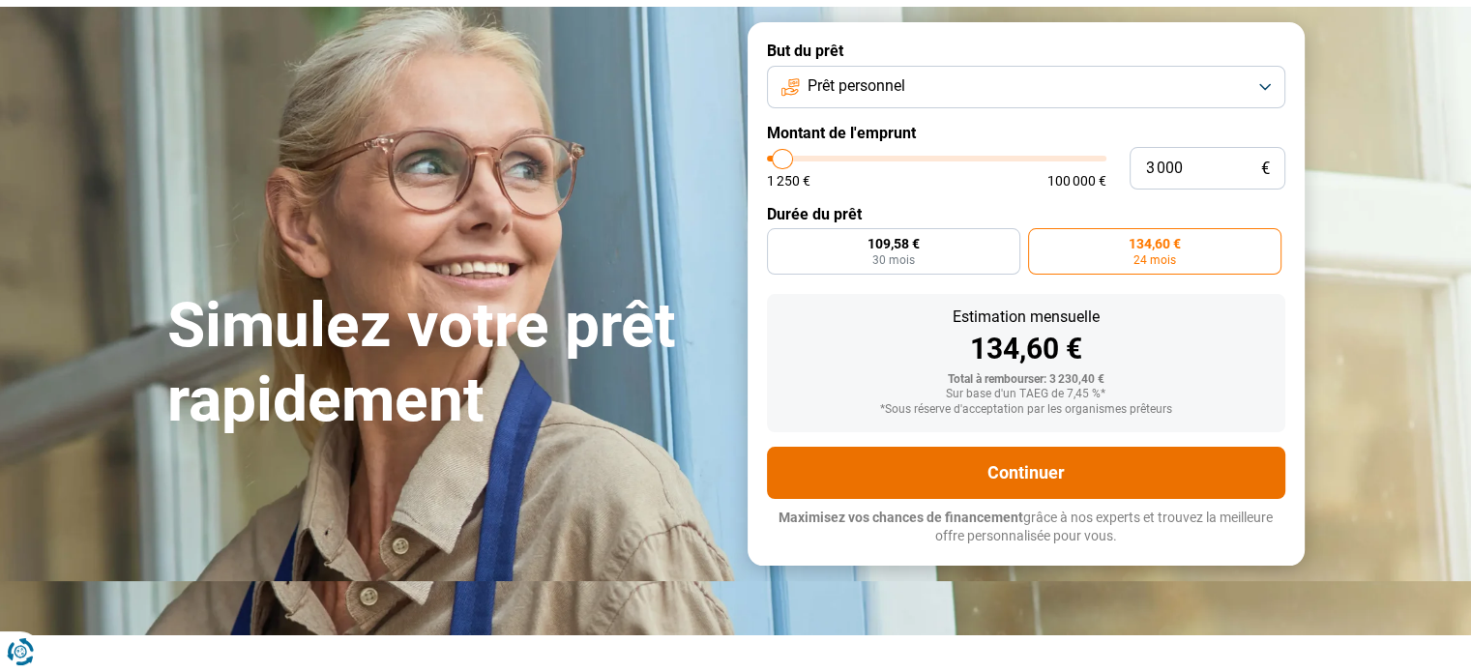
click at [1063, 455] on button "Continuer" at bounding box center [1026, 473] width 518 height 52
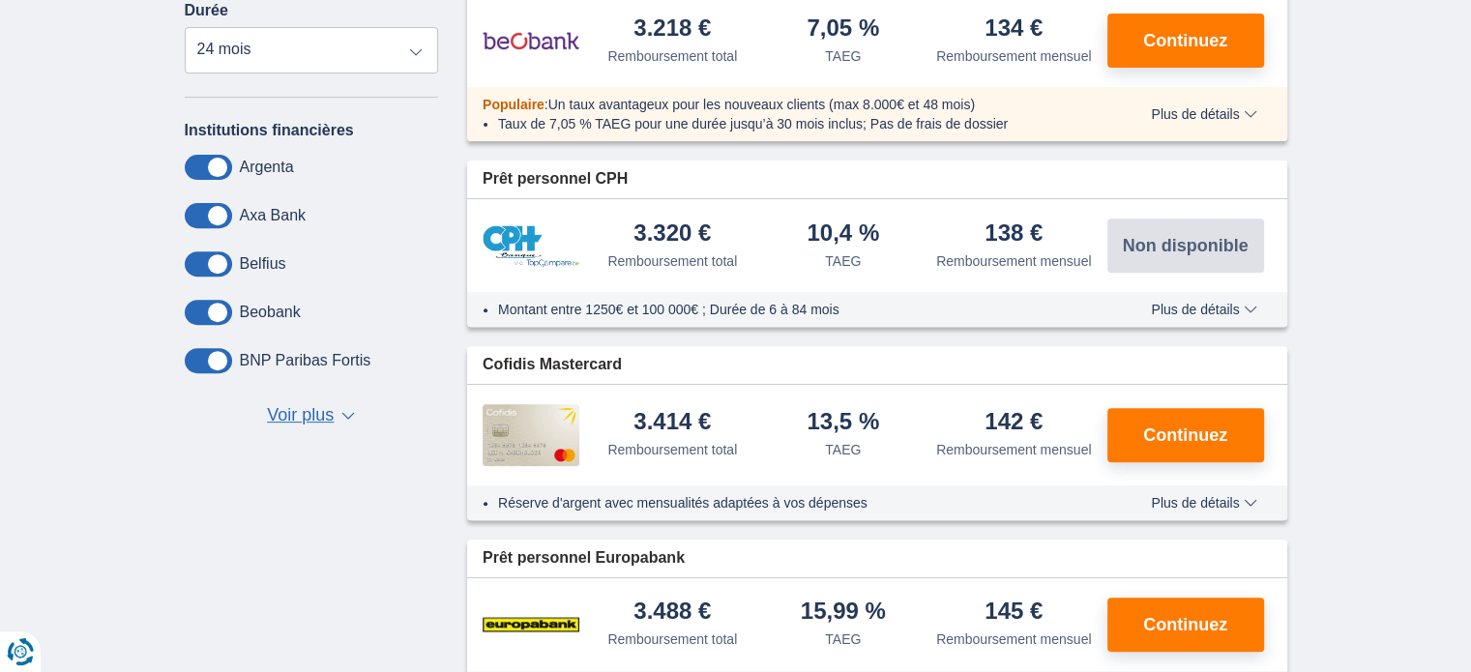
scroll to position [387, 0]
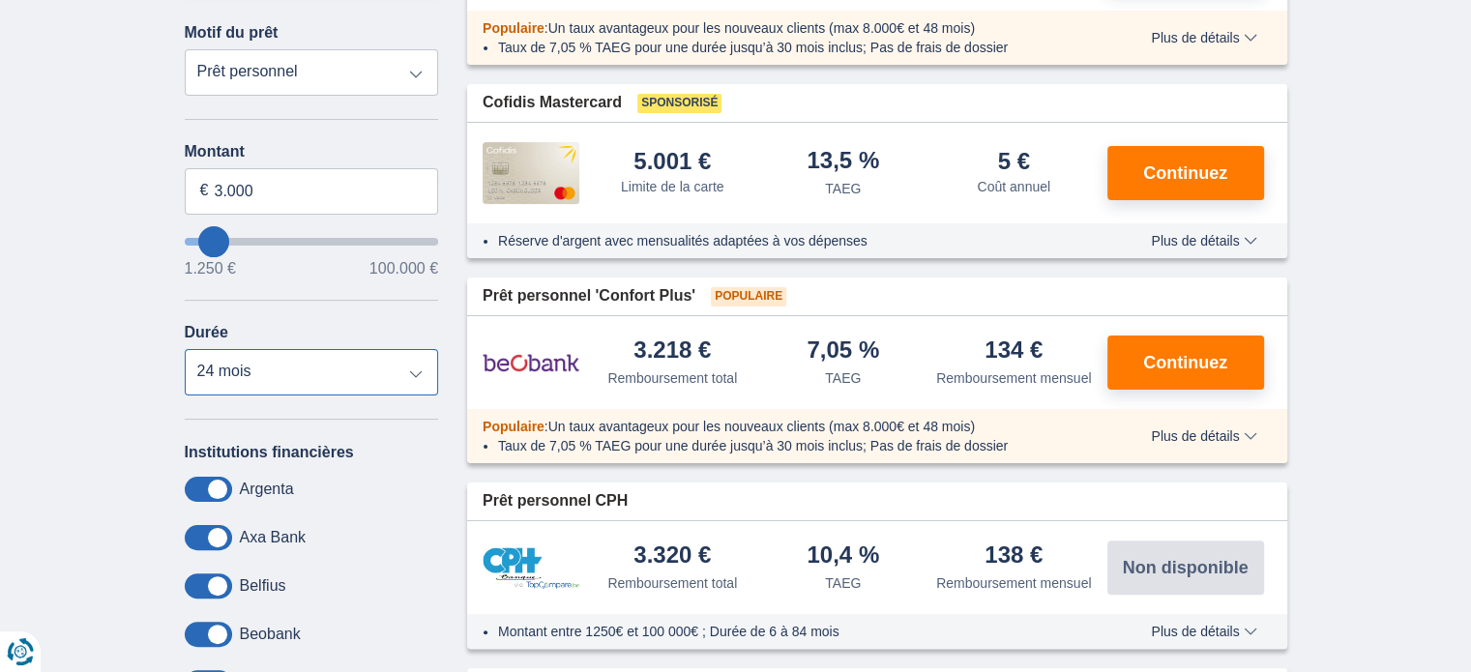
click at [311, 371] on select "12 mois 18 mois 24 mois 30 mois" at bounding box center [312, 372] width 254 height 46
click at [185, 352] on select "12 mois 18 mois 24 mois 30 mois" at bounding box center [312, 372] width 254 height 46
click at [260, 369] on select "12 mois 18 mois 24 mois 30 mois" at bounding box center [312, 372] width 254 height 46
select select "18"
click at [185, 352] on select "12 mois 18 mois 24 mois 30 mois" at bounding box center [312, 372] width 254 height 46
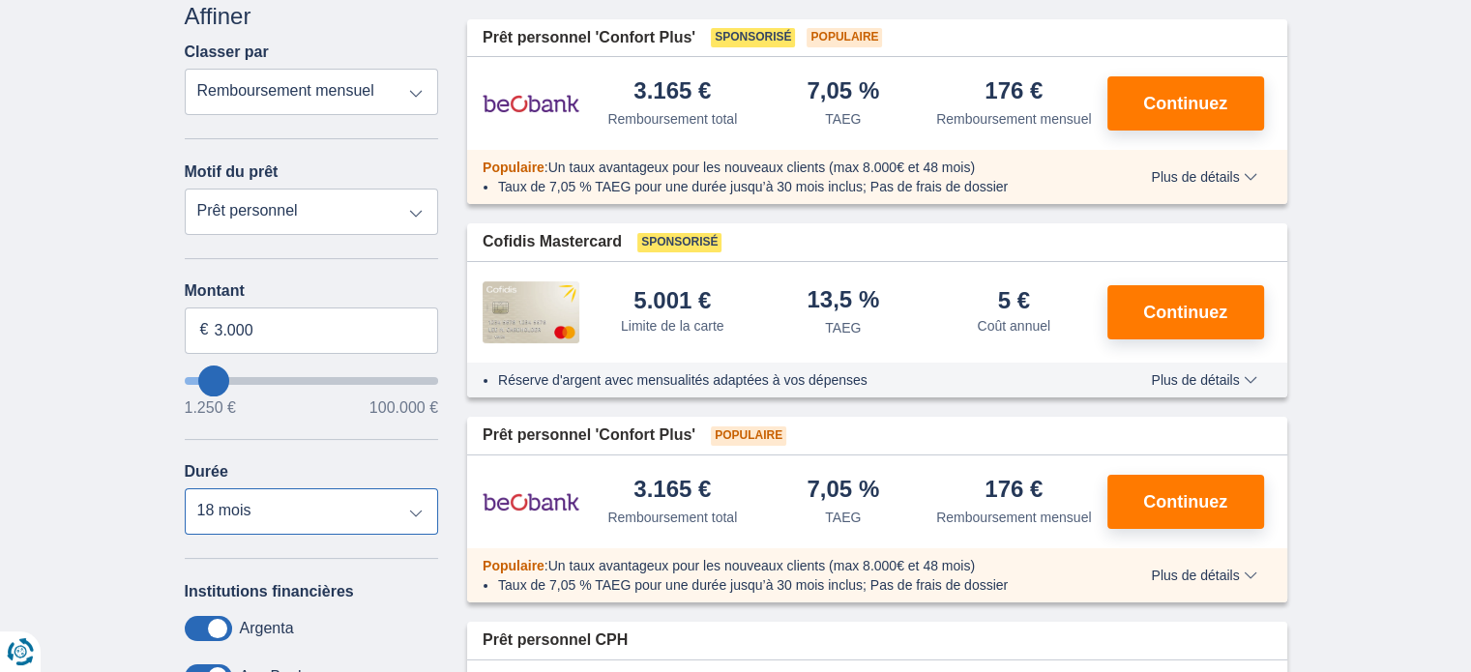
scroll to position [290, 0]
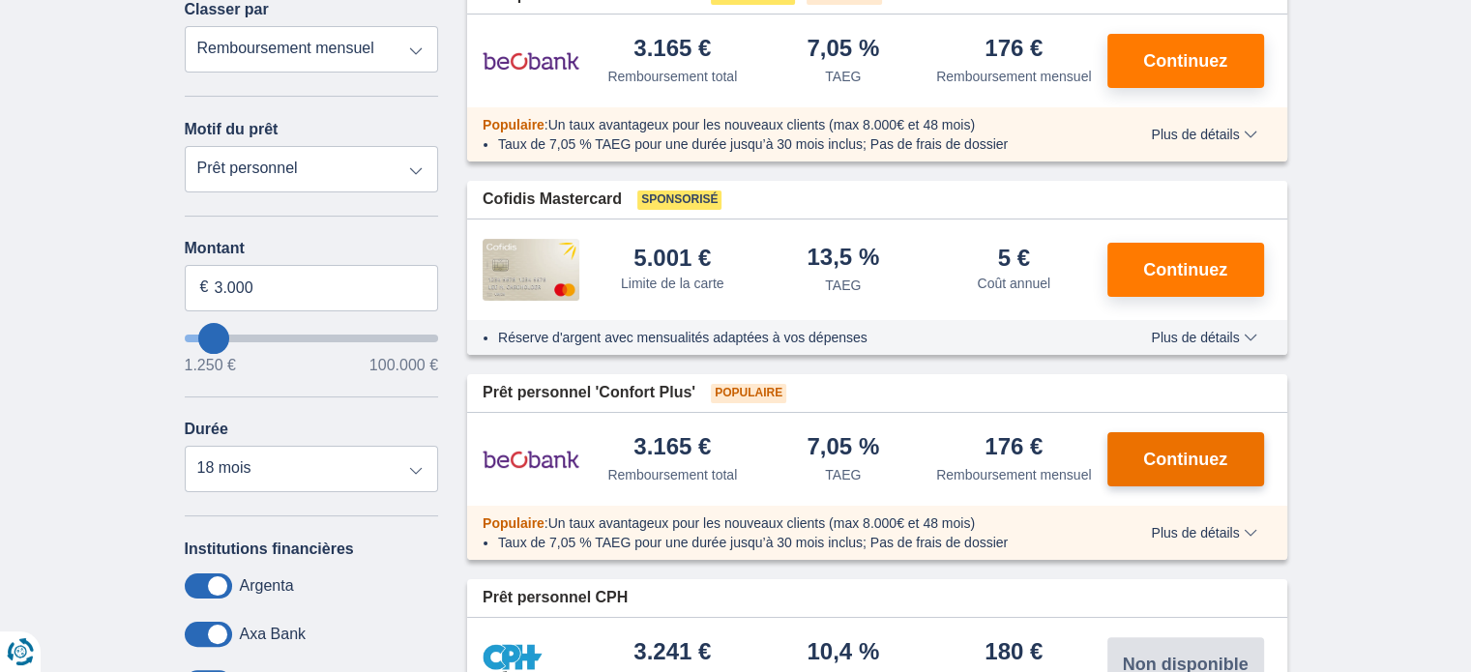
click at [1199, 462] on span "Continuez" at bounding box center [1185, 459] width 84 height 17
